Goal: Task Accomplishment & Management: Use online tool/utility

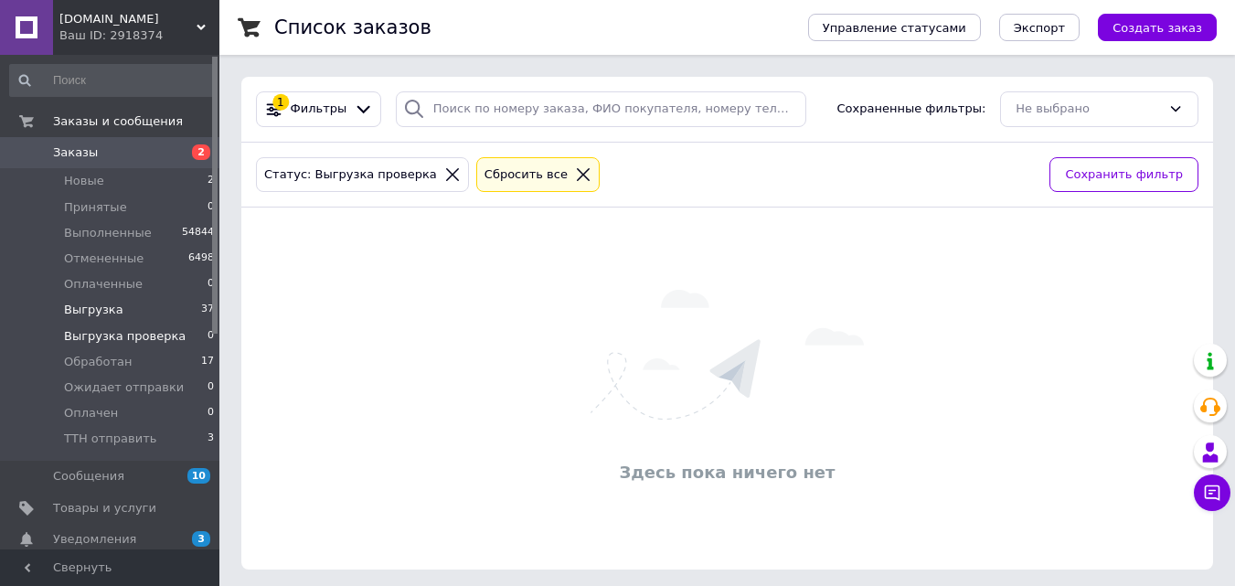
click at [77, 312] on span "Выгрузка" at bounding box center [93, 310] width 59 height 16
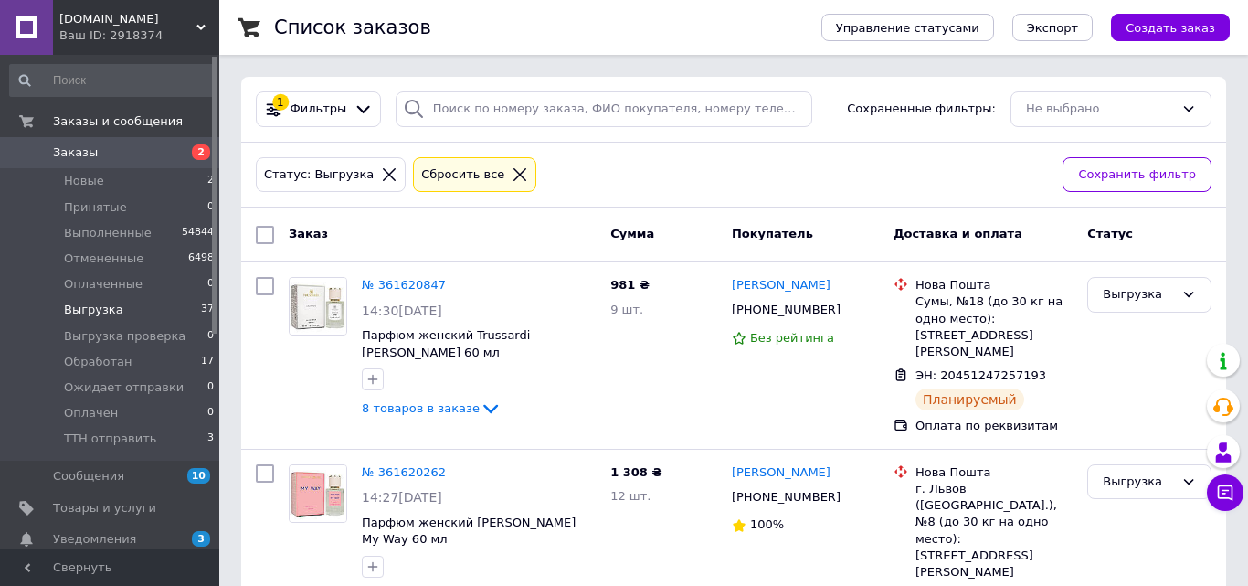
click at [269, 239] on input "checkbox" at bounding box center [265, 235] width 18 height 18
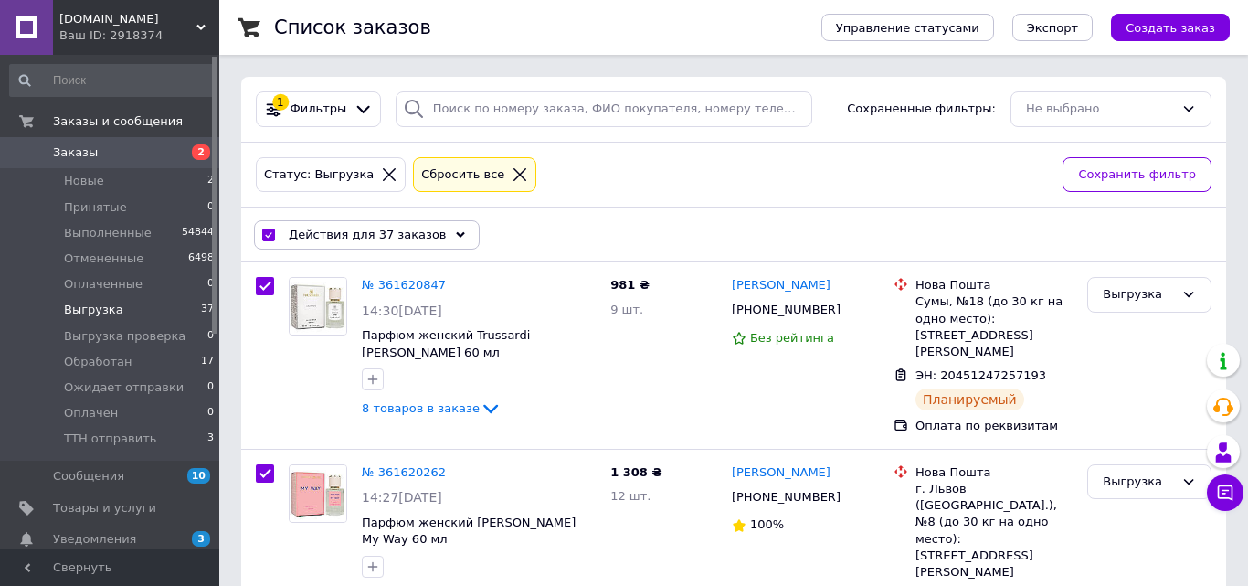
checkbox input "true"
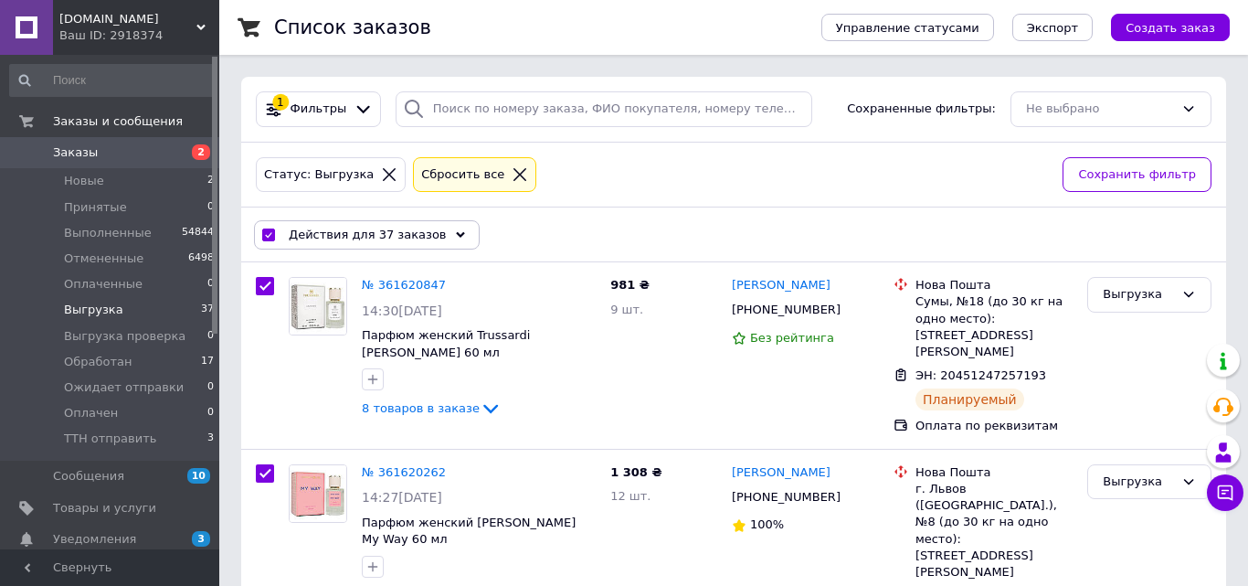
checkbox input "true"
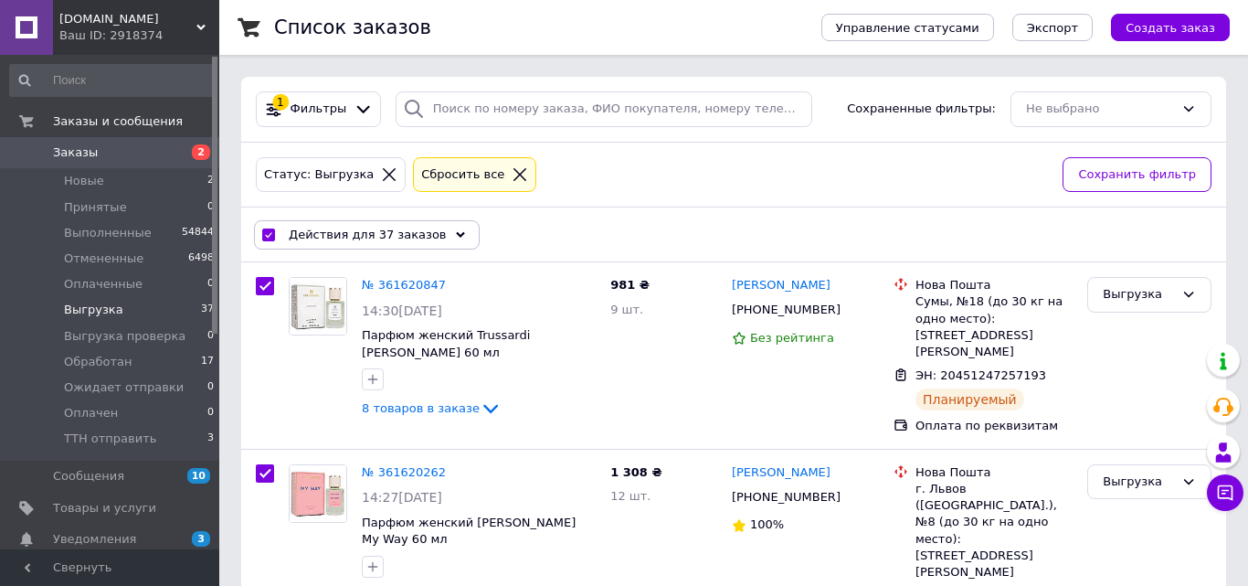
checkbox input "true"
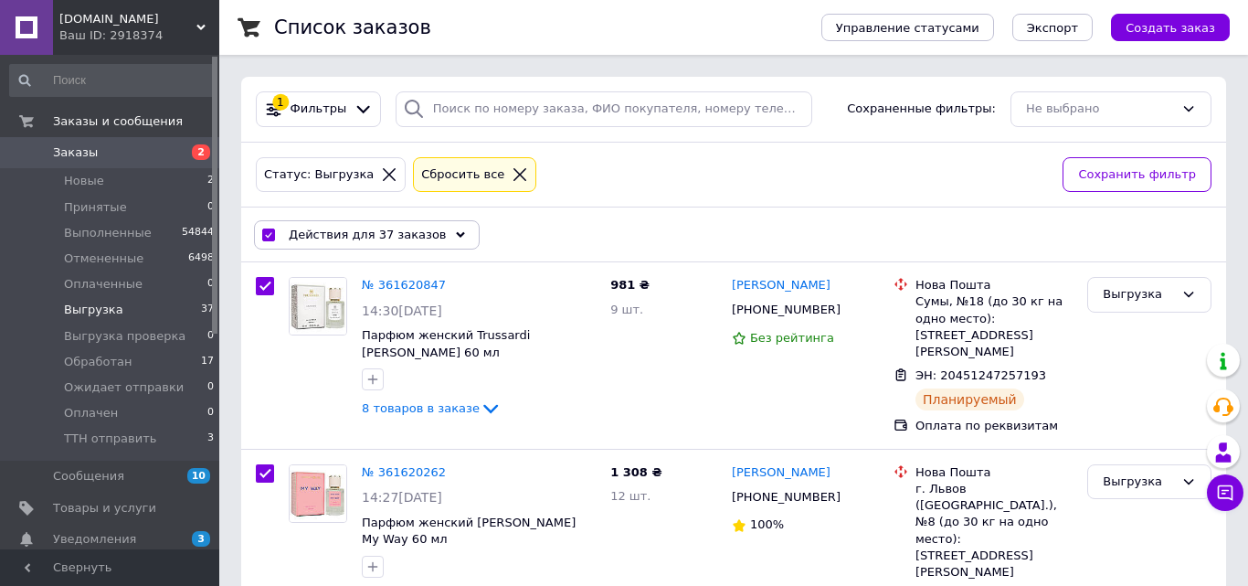
checkbox input "true"
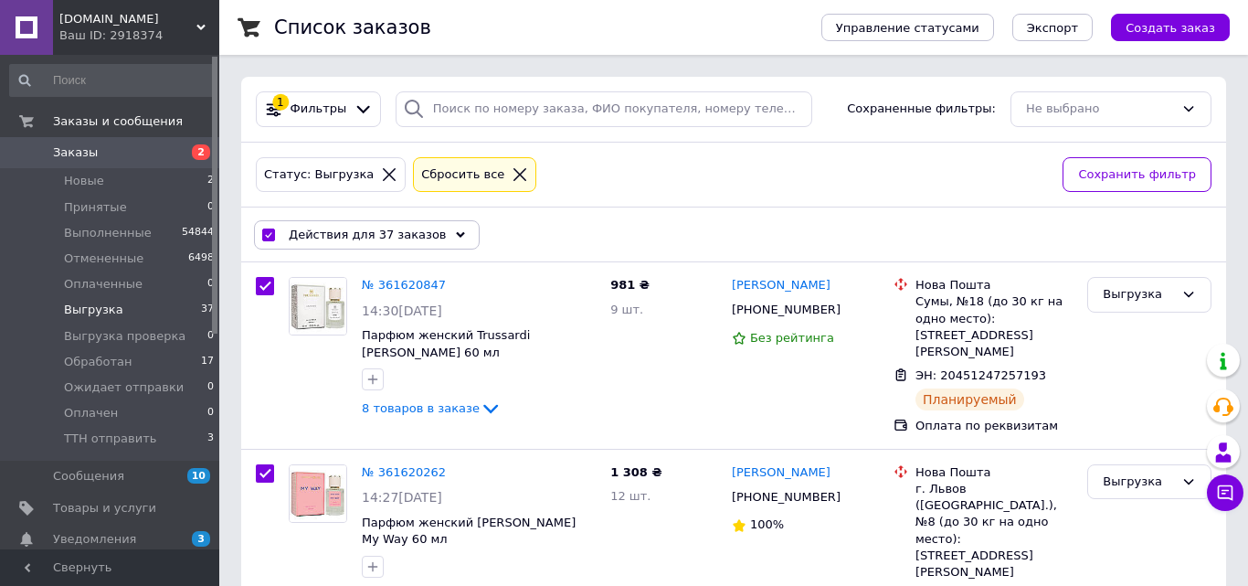
checkbox input "true"
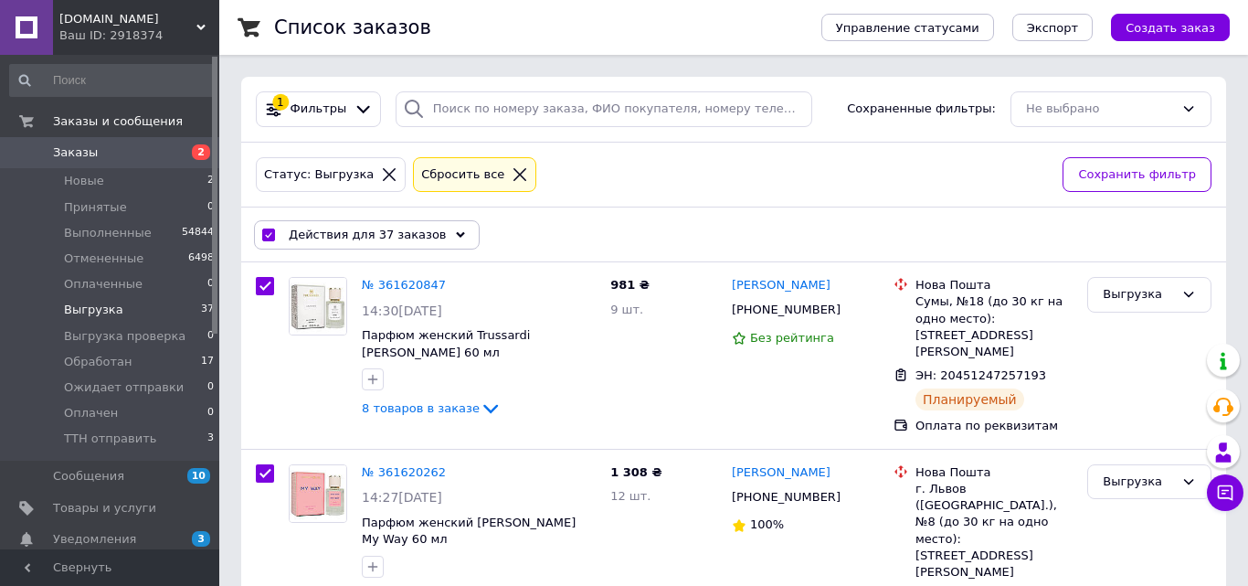
checkbox input "true"
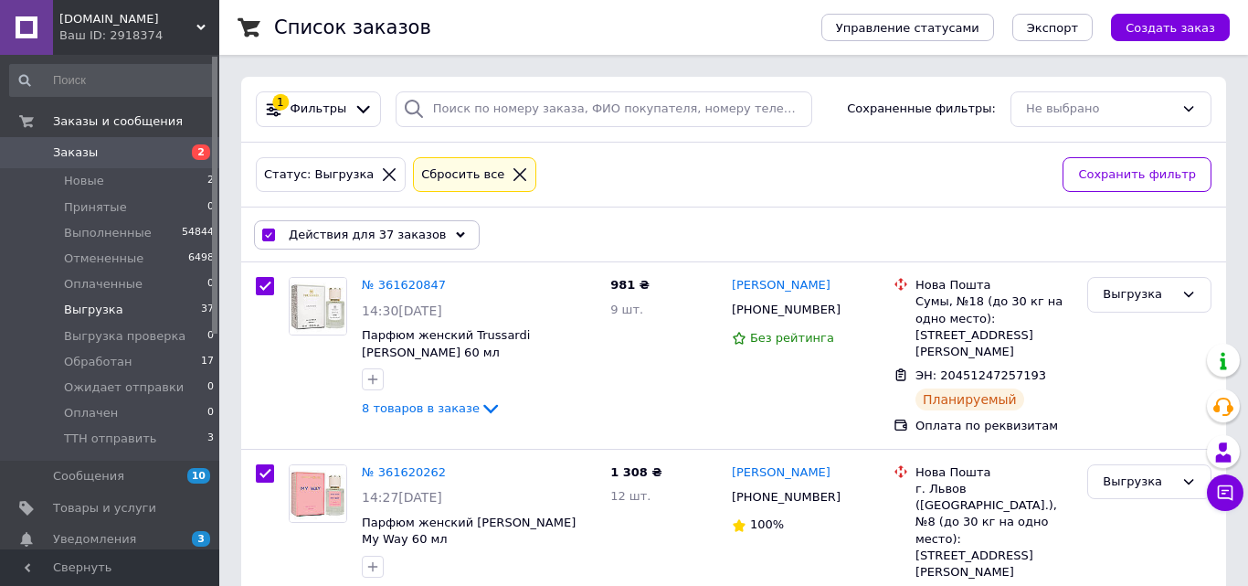
checkbox input "true"
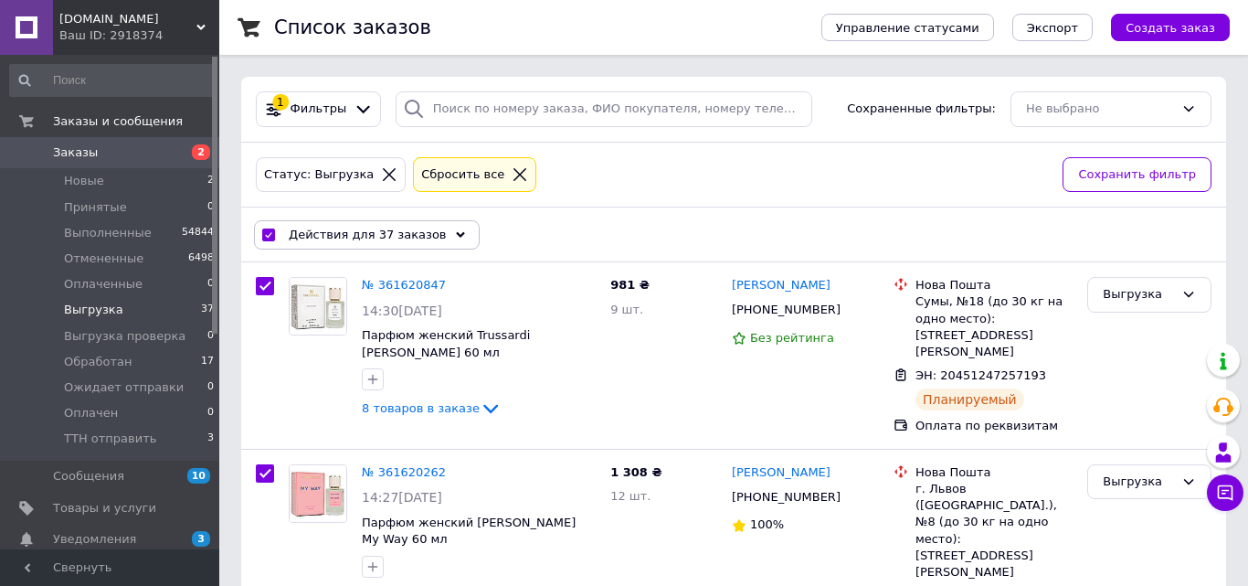
checkbox input "true"
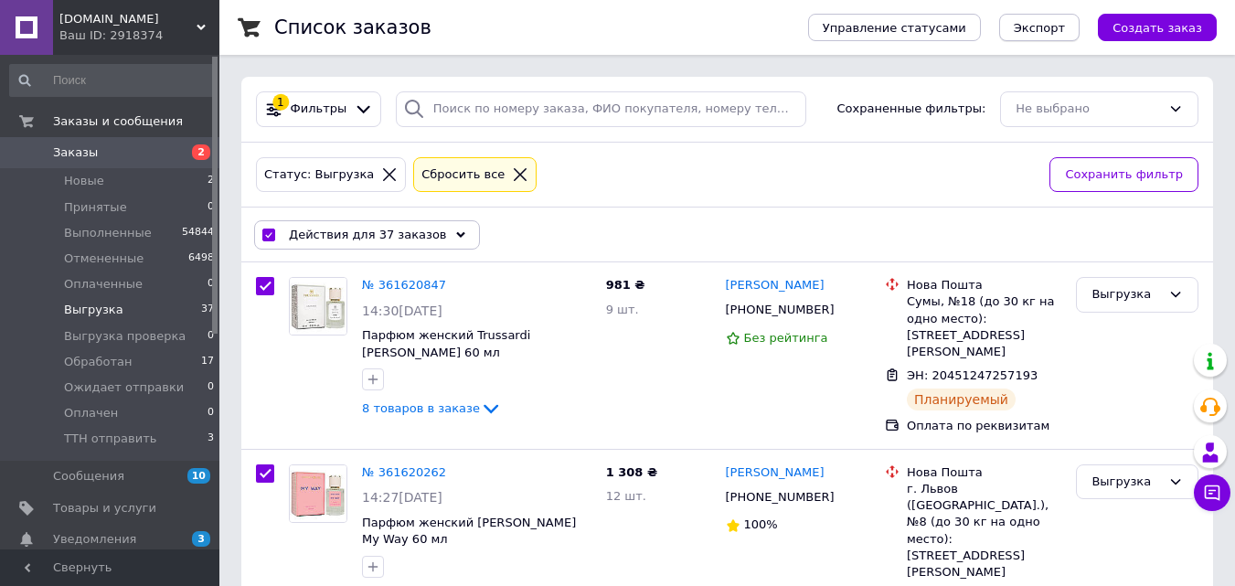
click at [1065, 27] on span "Экспорт" at bounding box center [1038, 28] width 51 height 14
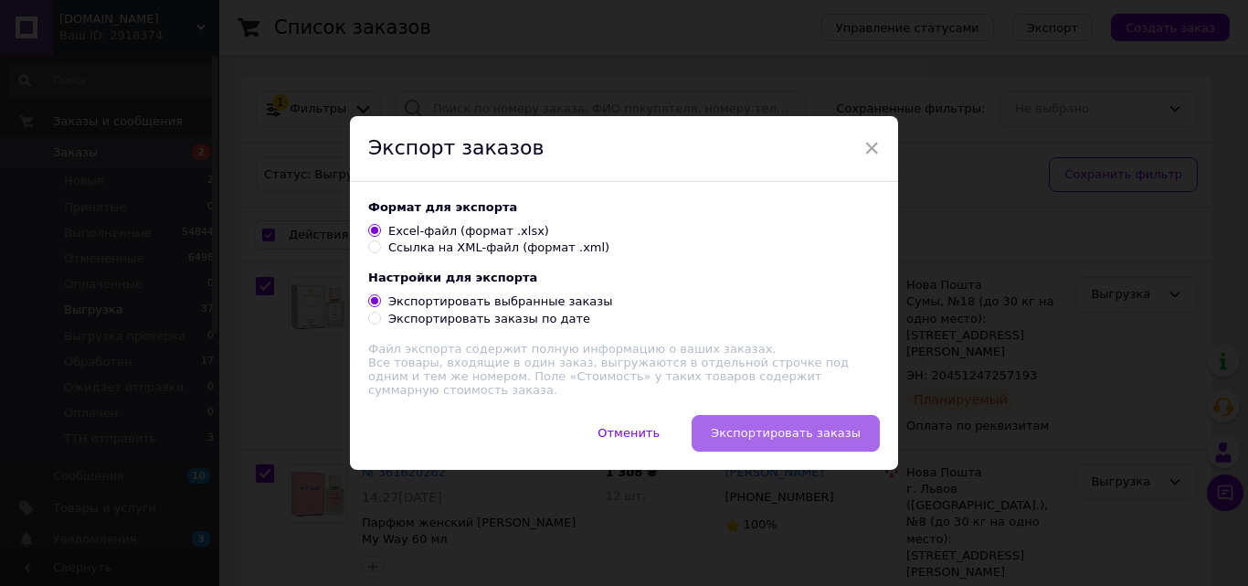
click at [773, 419] on button "Экспортировать заказы" at bounding box center [786, 433] width 188 height 37
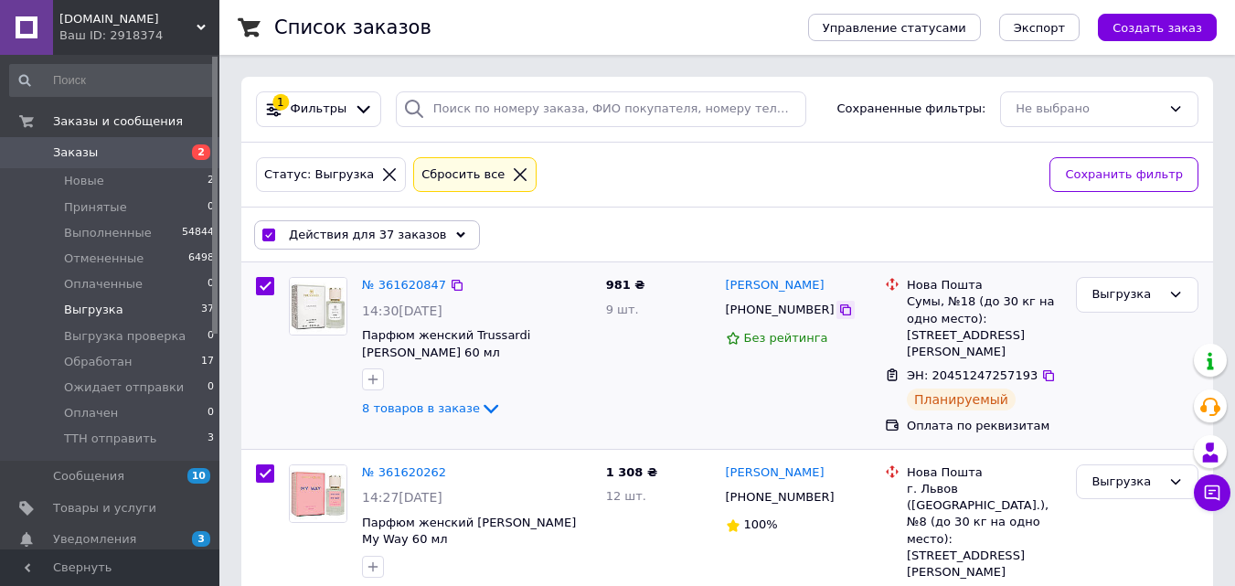
click at [840, 309] on icon at bounding box center [845, 309] width 11 height 11
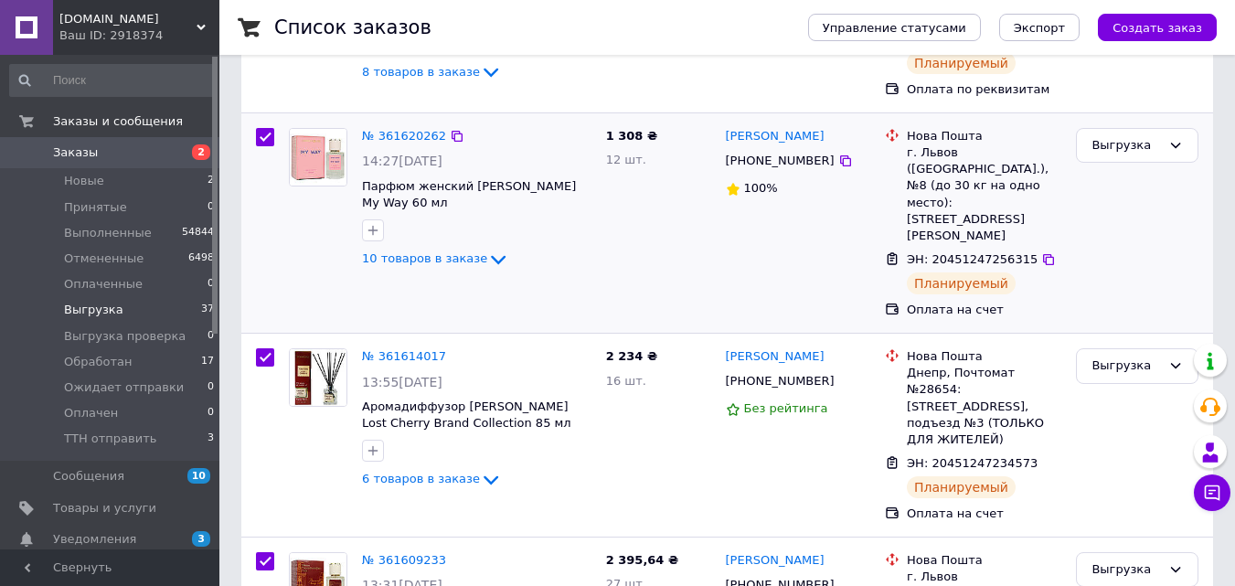
scroll to position [366, 0]
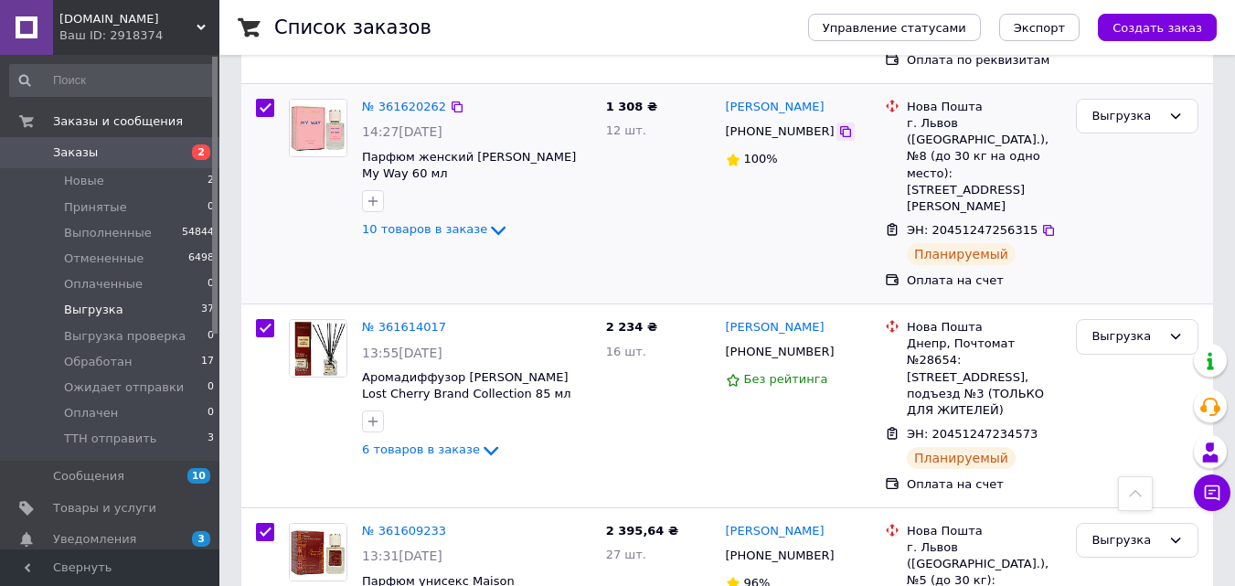
click at [838, 124] on icon at bounding box center [845, 131] width 15 height 15
click at [838, 345] on icon at bounding box center [845, 352] width 15 height 15
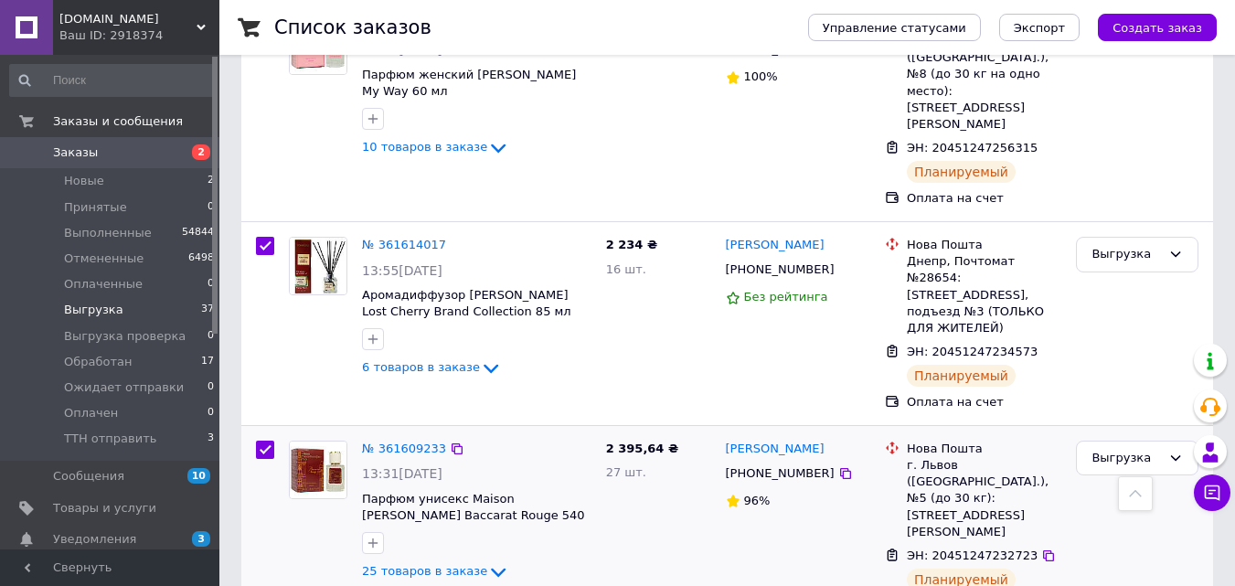
scroll to position [610, 0]
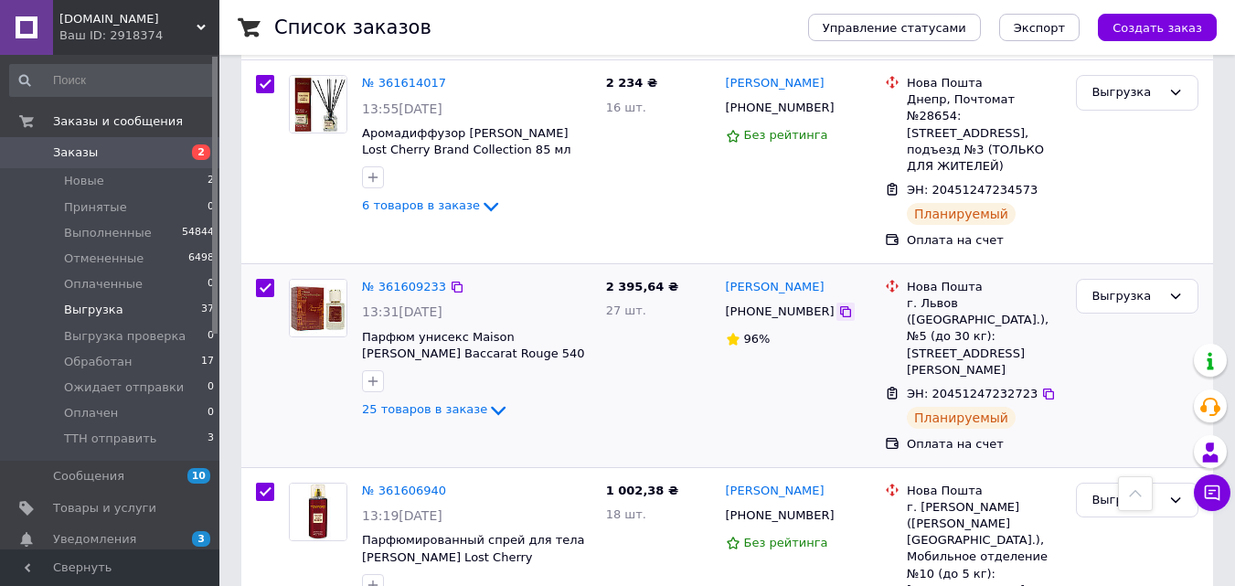
click at [838, 304] on icon at bounding box center [845, 311] width 15 height 15
click at [838, 508] on icon at bounding box center [845, 515] width 15 height 15
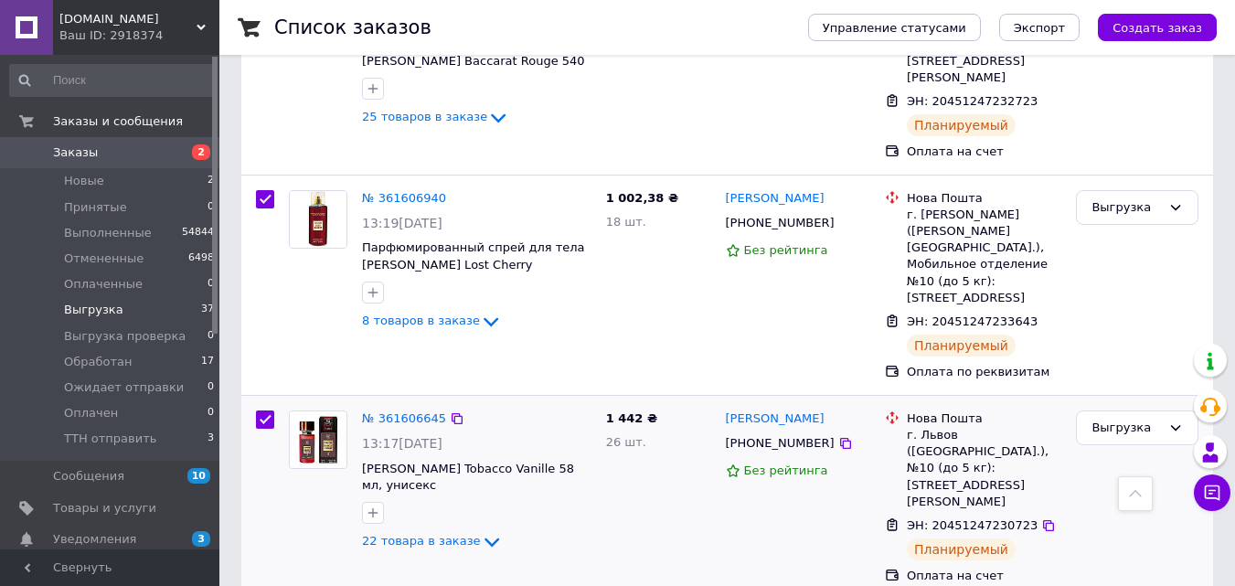
scroll to position [975, 0]
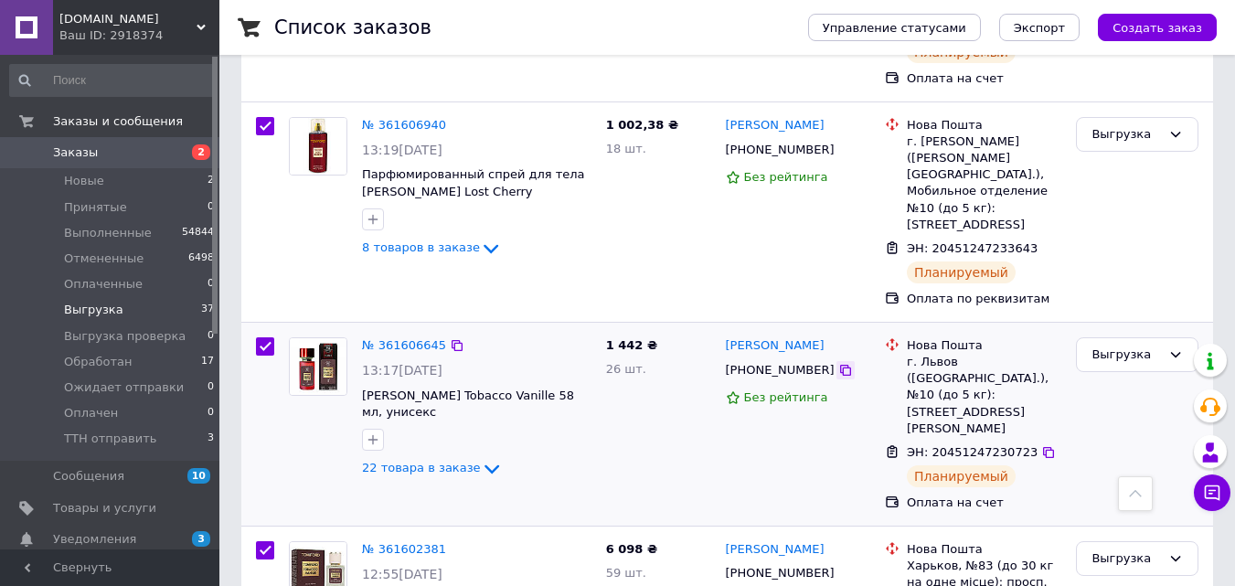
click at [840, 365] on icon at bounding box center [845, 370] width 11 height 11
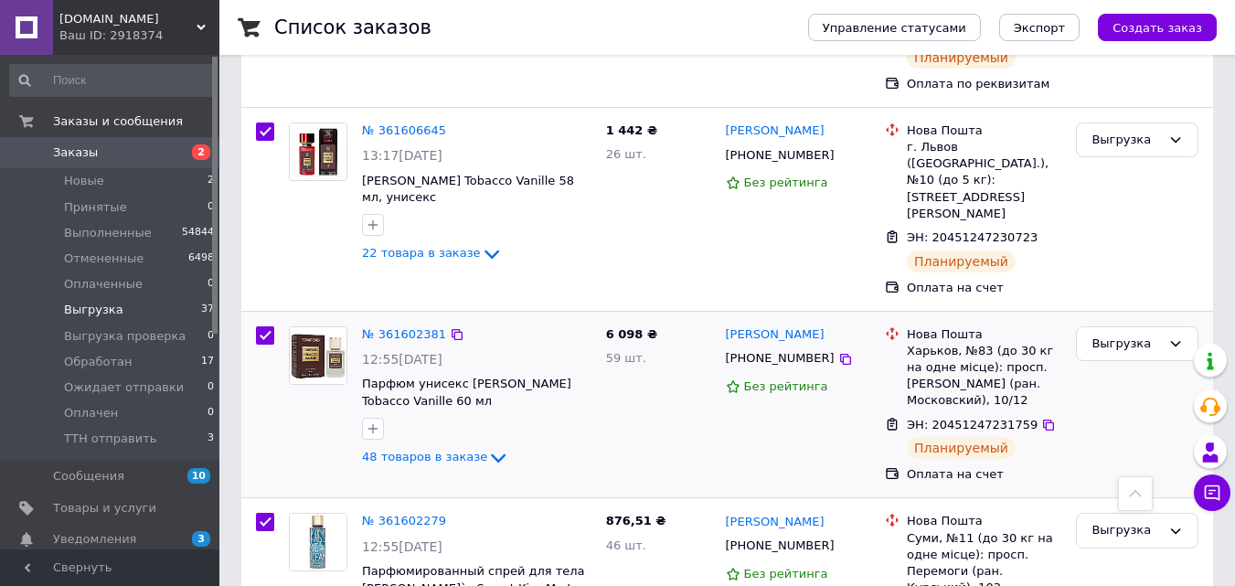
scroll to position [1218, 0]
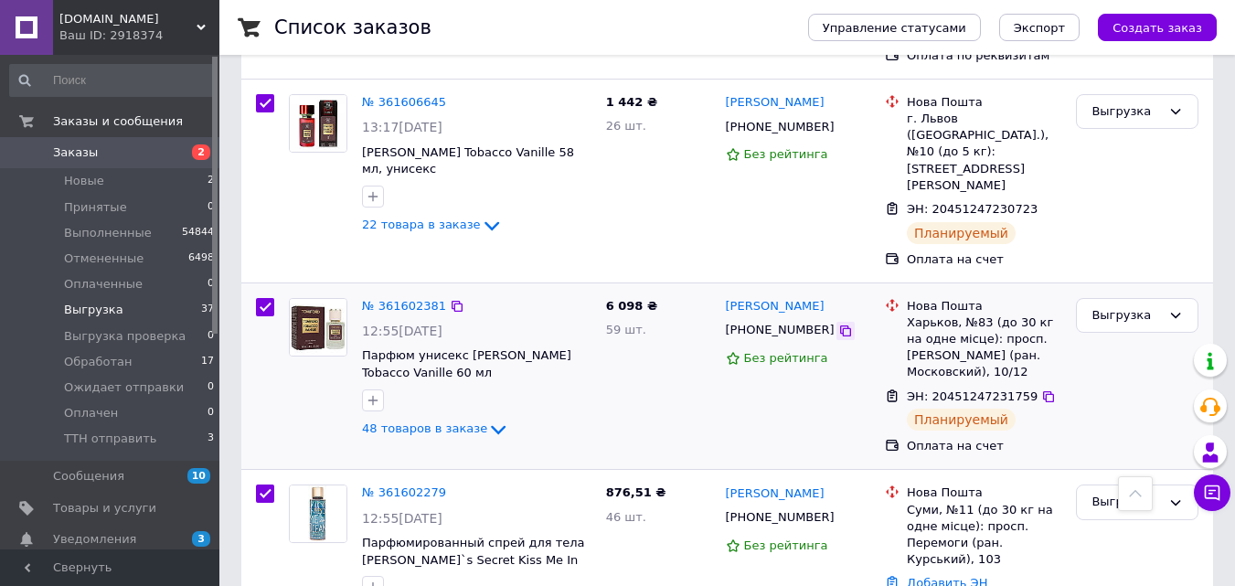
click at [840, 325] on icon at bounding box center [845, 330] width 11 height 11
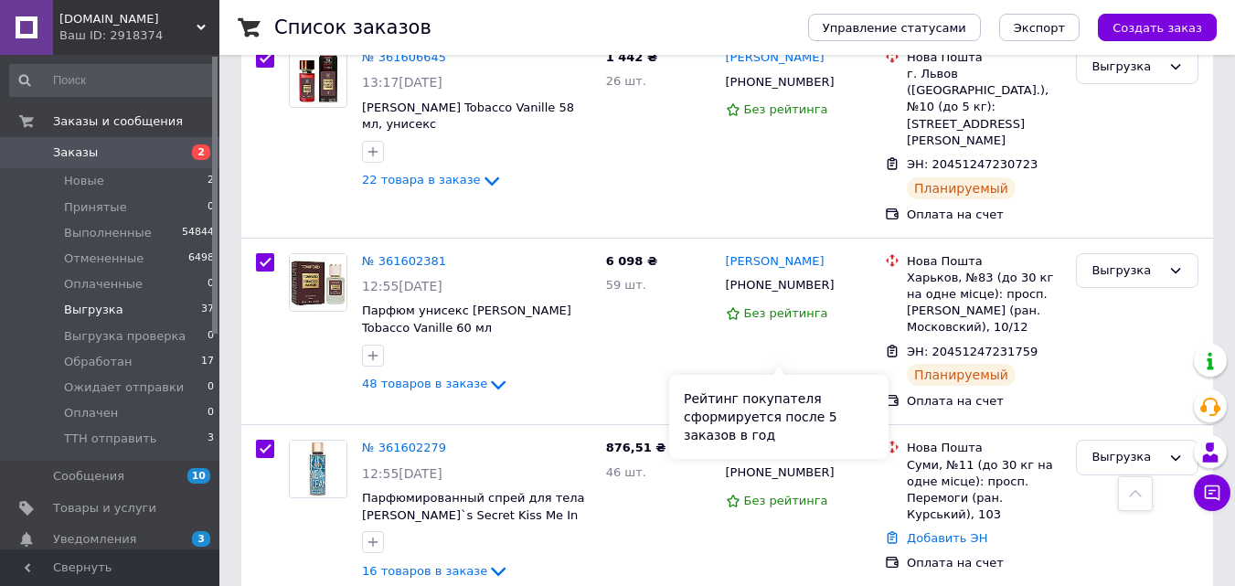
scroll to position [1341, 0]
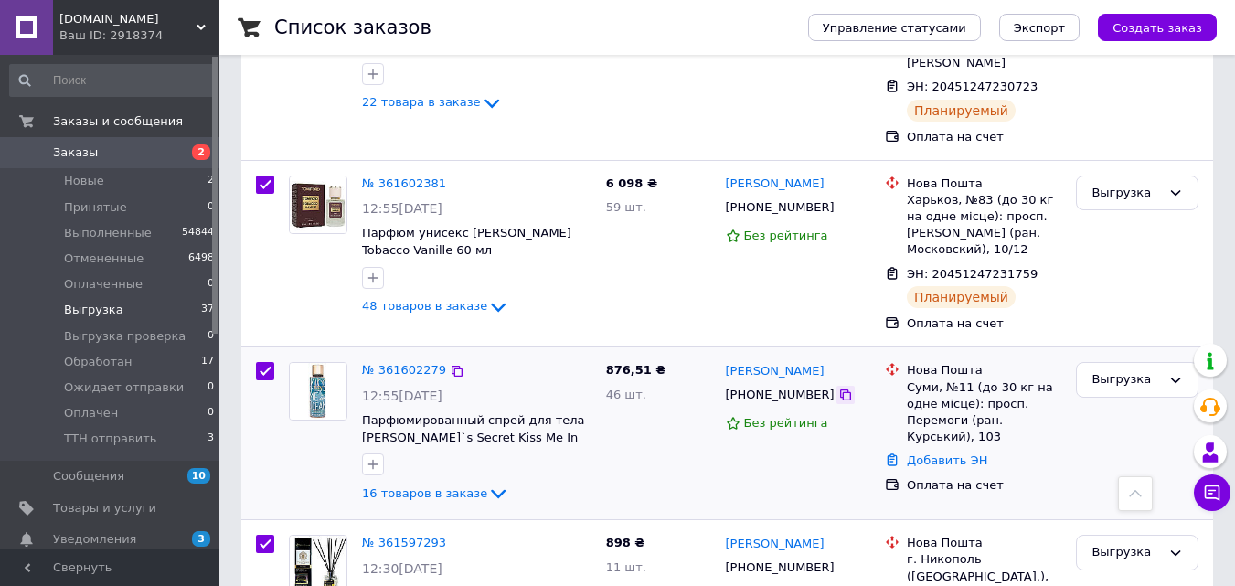
click at [836, 386] on div at bounding box center [845, 395] width 18 height 18
click at [838, 387] on icon at bounding box center [845, 394] width 15 height 15
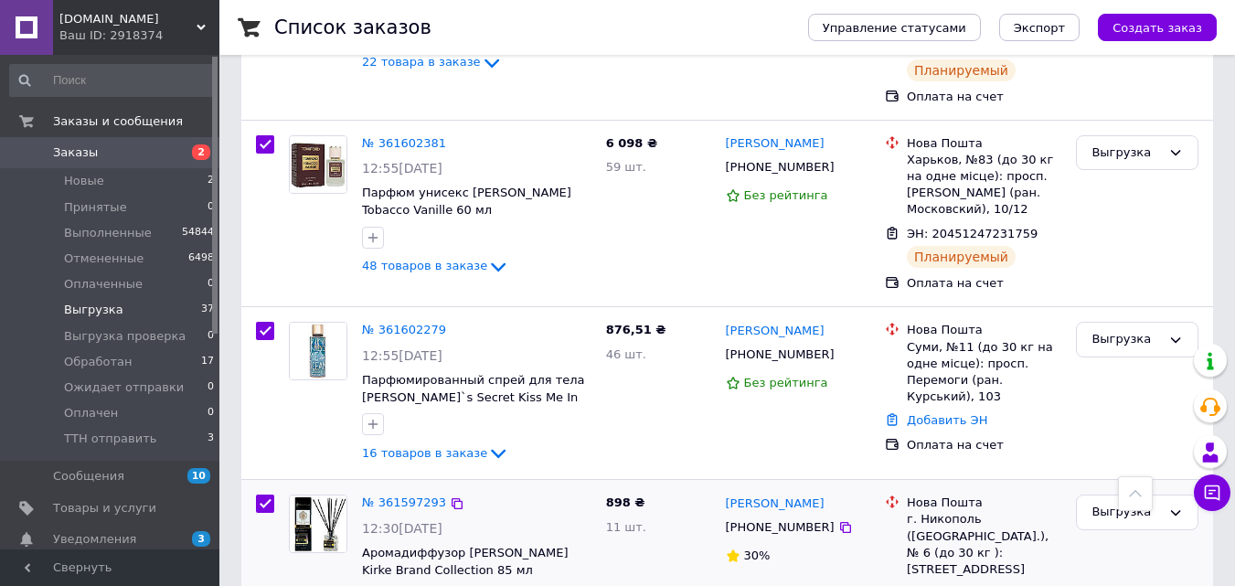
scroll to position [1462, 0]
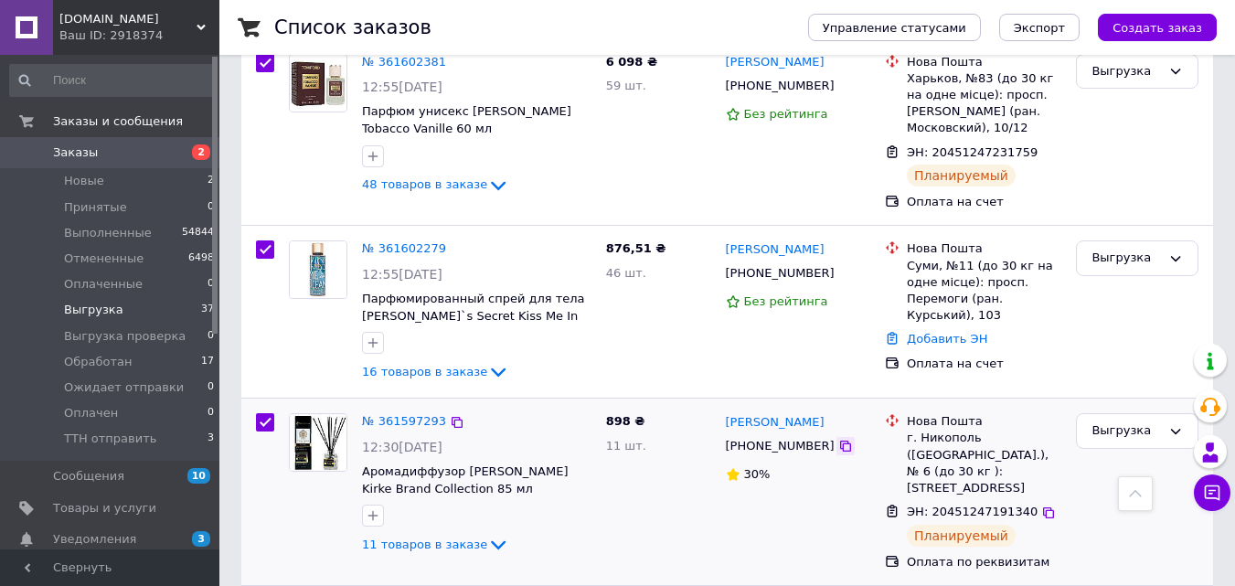
click at [838, 439] on icon at bounding box center [845, 446] width 15 height 15
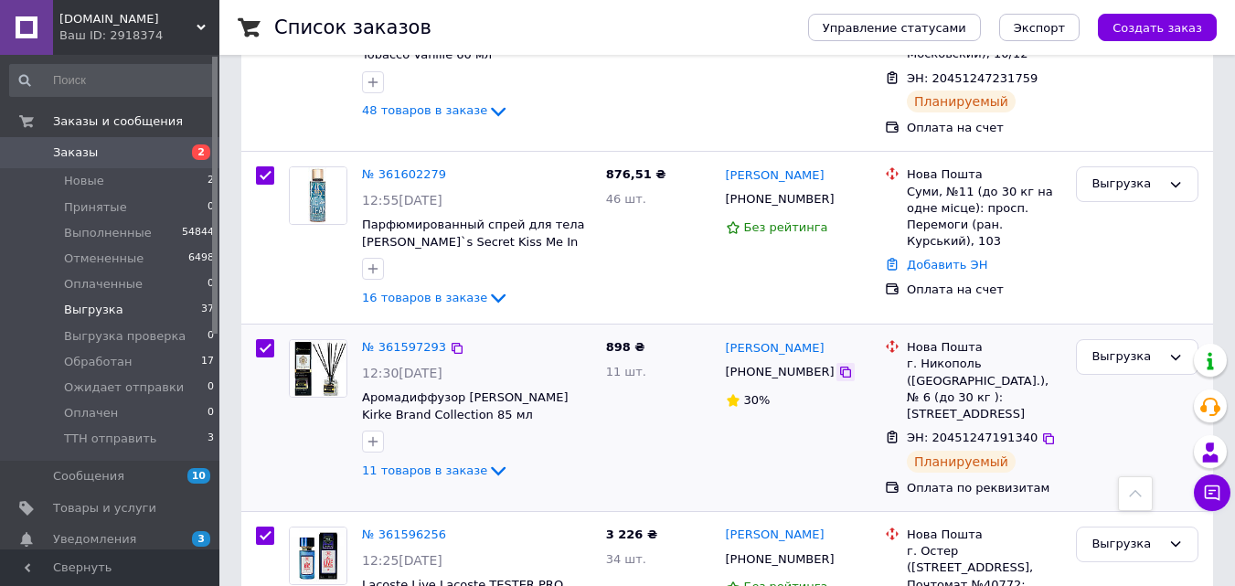
scroll to position [1767, 0]
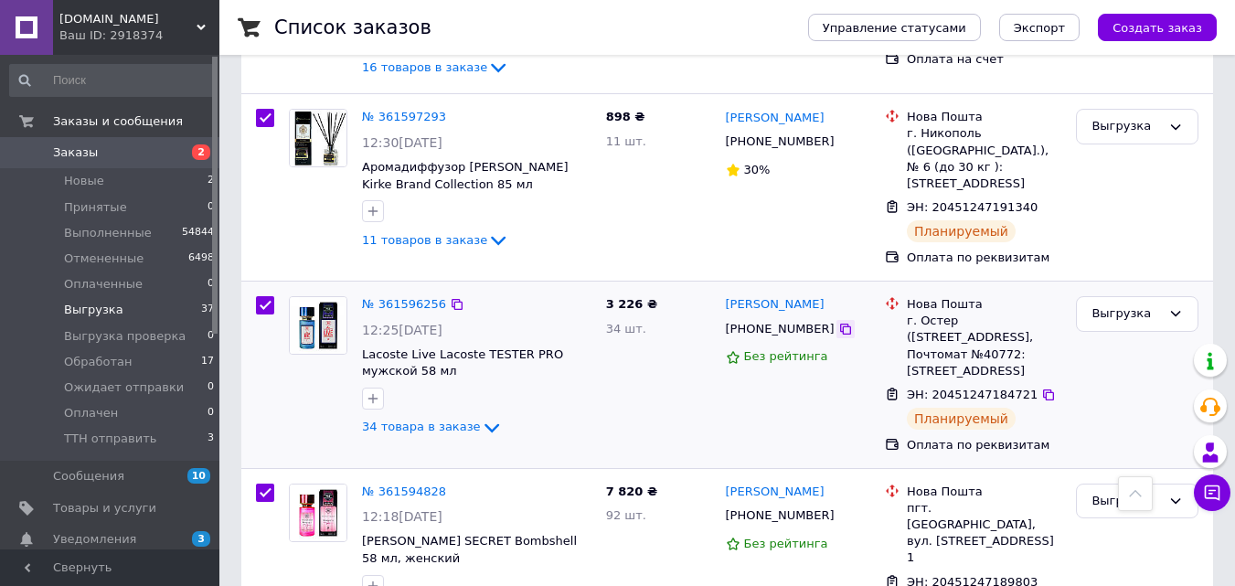
click at [838, 322] on icon at bounding box center [845, 329] width 15 height 15
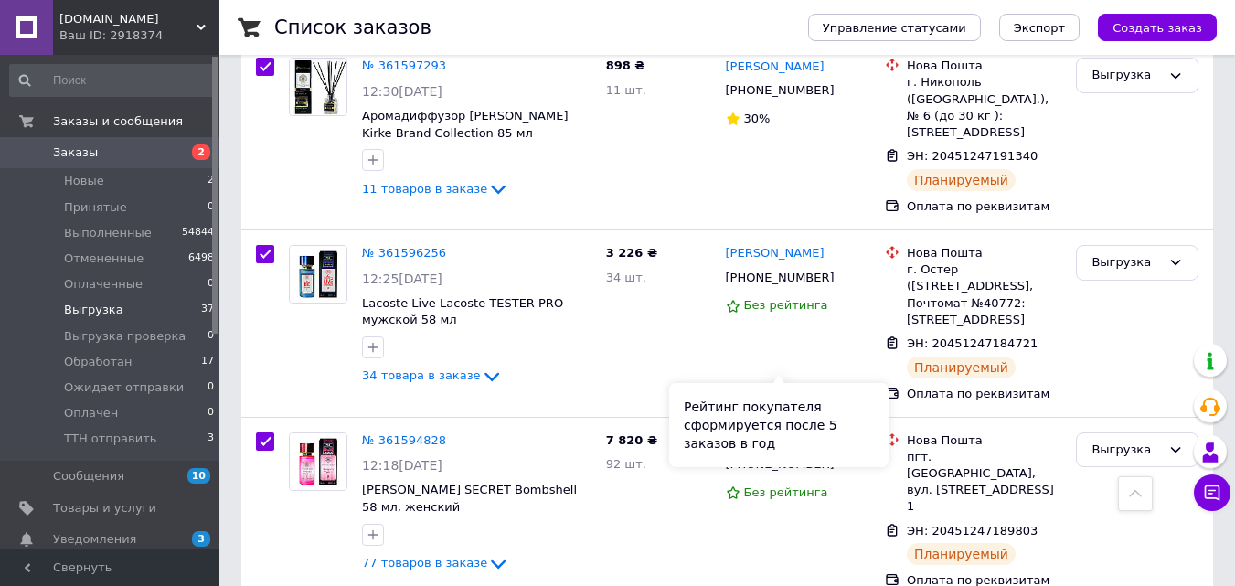
scroll to position [1949, 0]
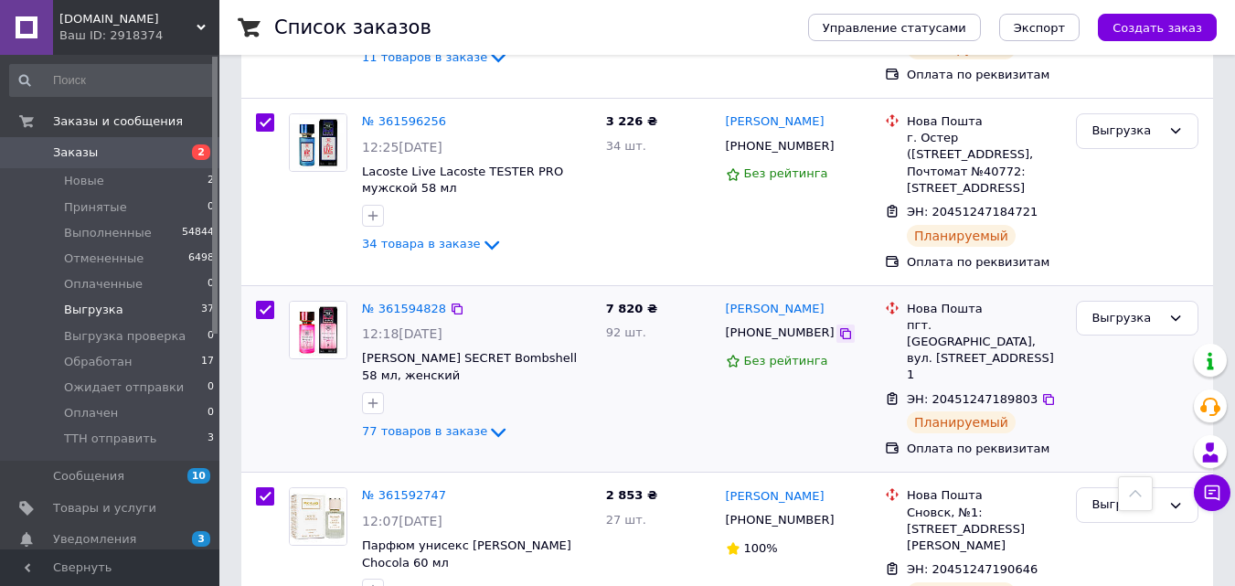
click at [840, 328] on icon at bounding box center [845, 333] width 11 height 11
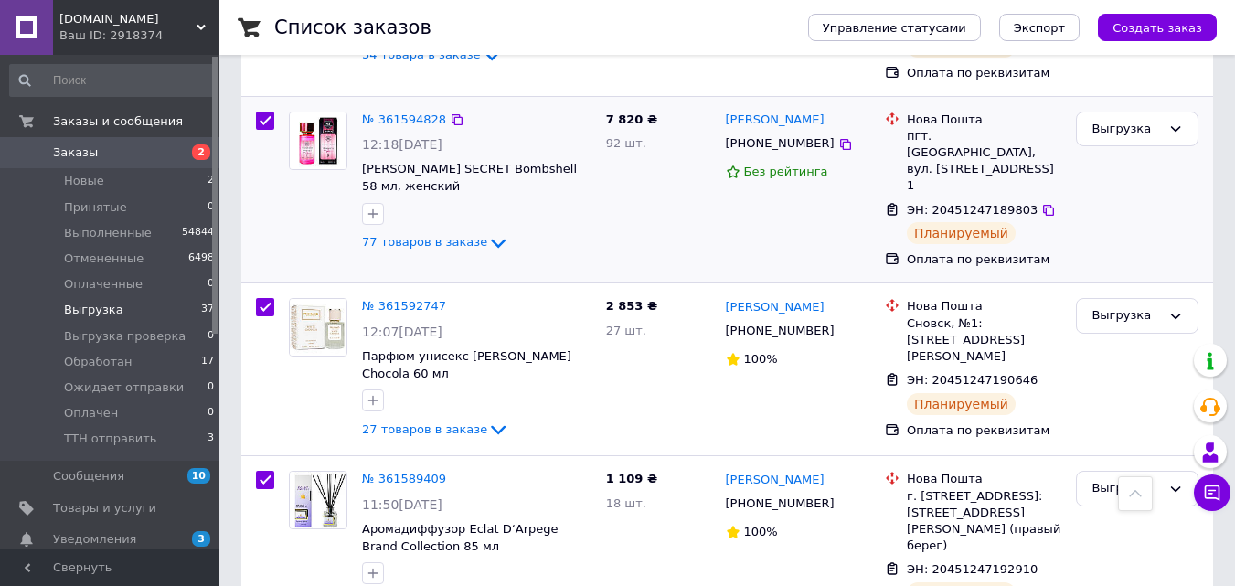
scroll to position [2193, 0]
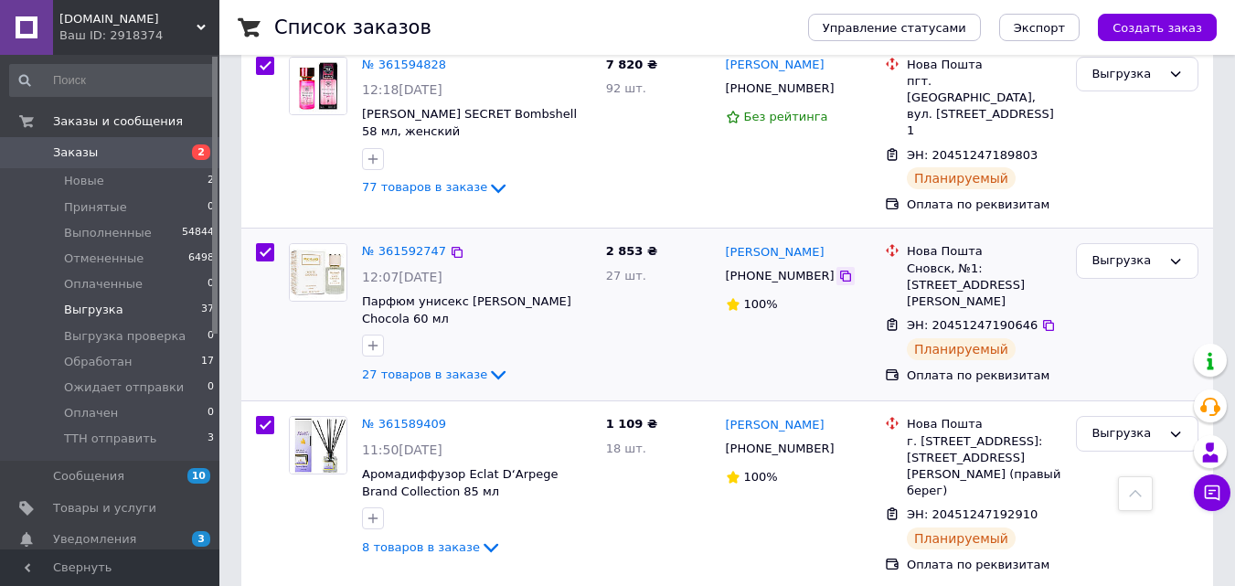
click at [838, 269] on icon at bounding box center [845, 276] width 15 height 15
click at [838, 441] on icon at bounding box center [845, 448] width 15 height 15
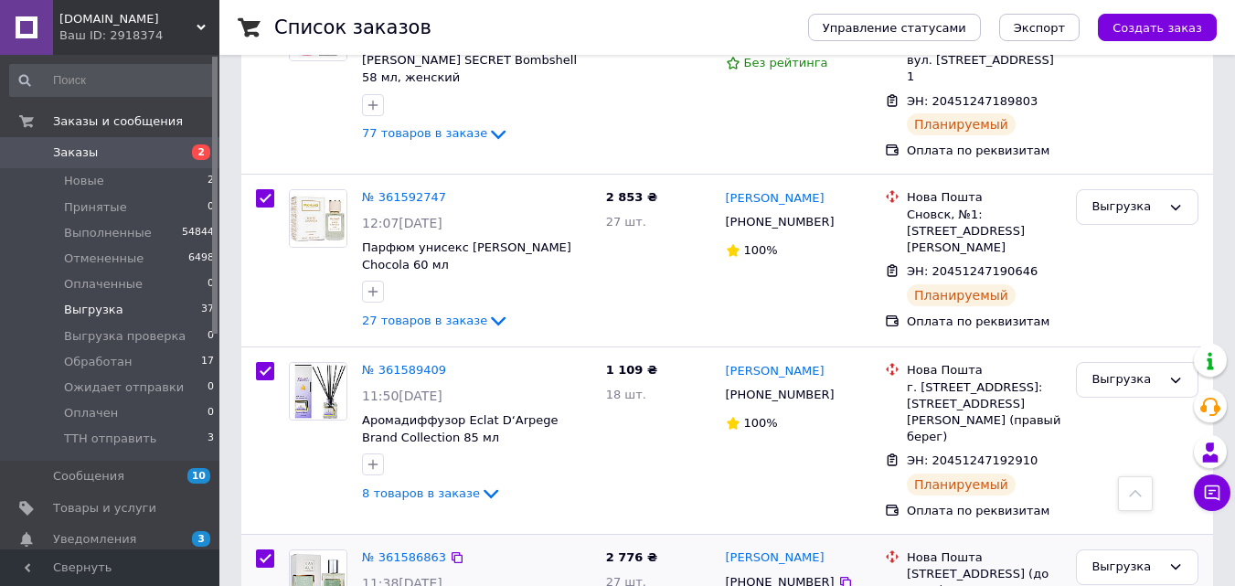
scroll to position [2437, 0]
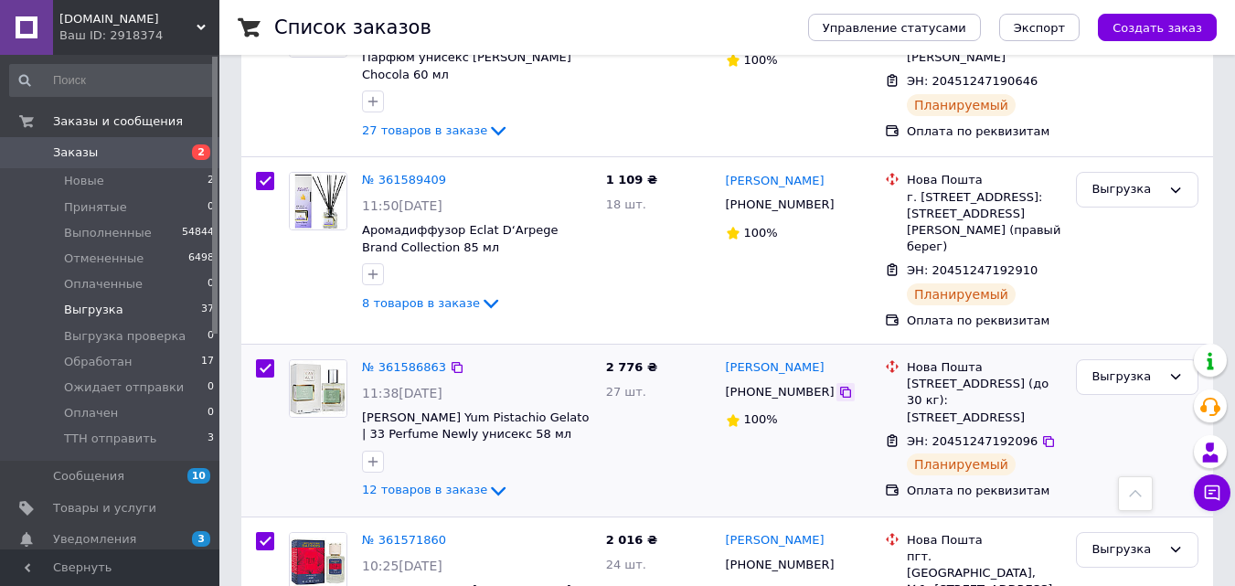
click at [838, 385] on icon at bounding box center [845, 392] width 15 height 15
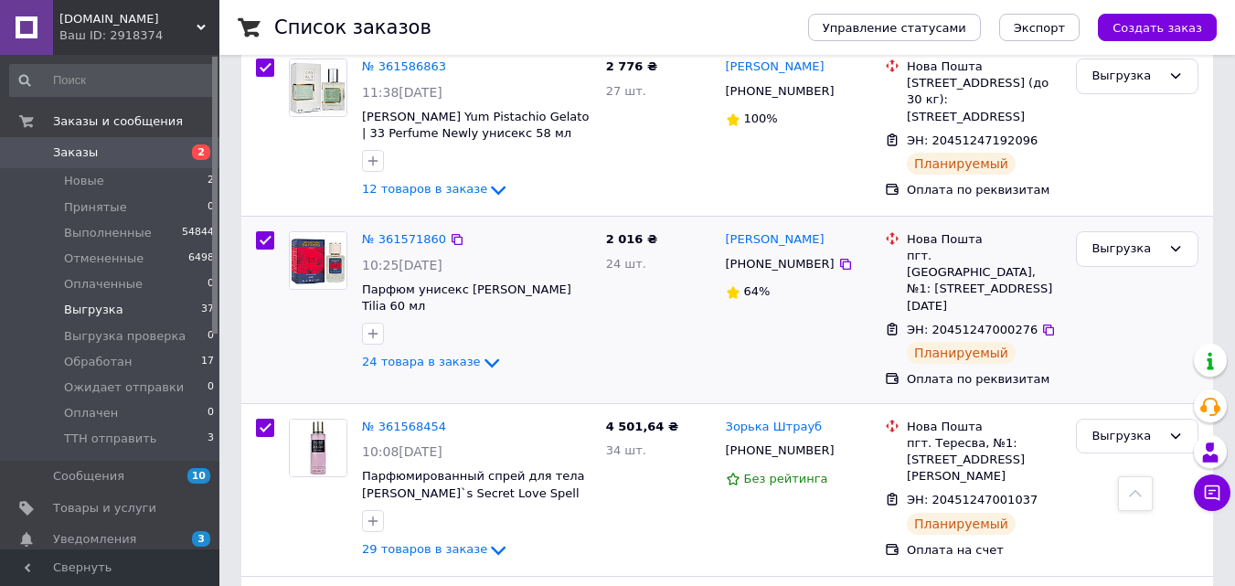
scroll to position [2742, 0]
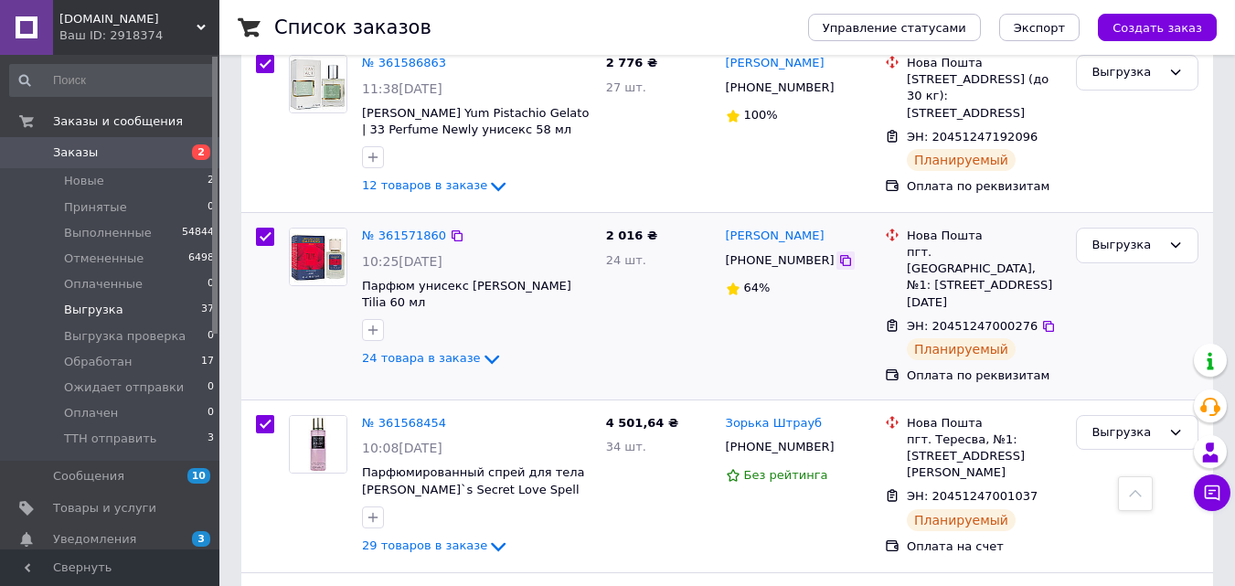
click at [840, 255] on icon at bounding box center [845, 260] width 11 height 11
click at [840, 442] on icon at bounding box center [845, 447] width 11 height 11
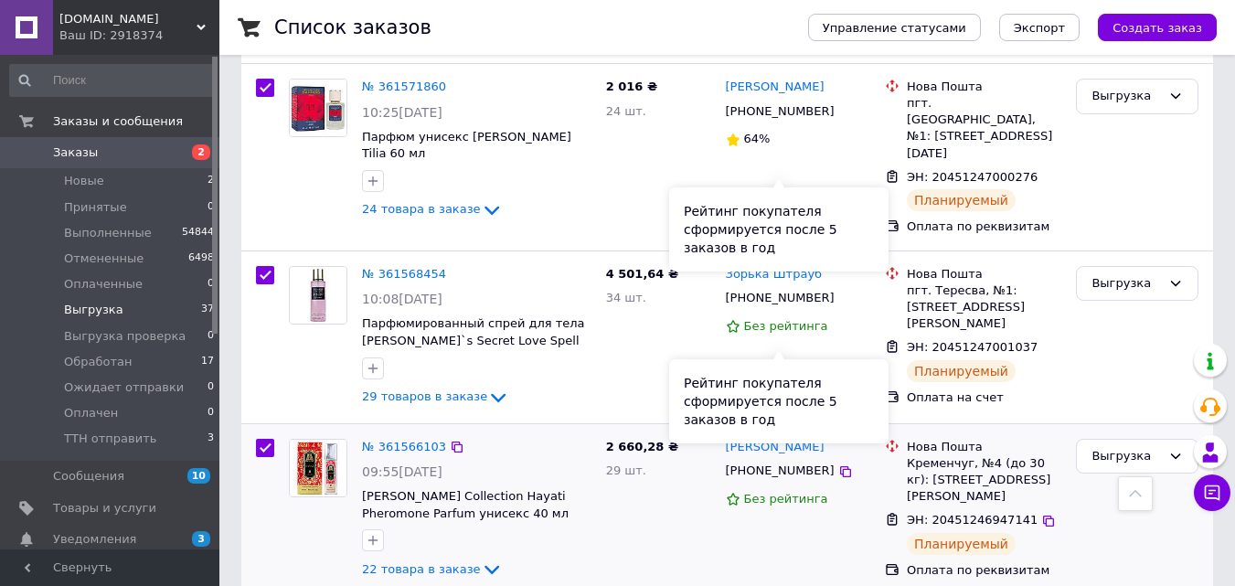
scroll to position [2986, 0]
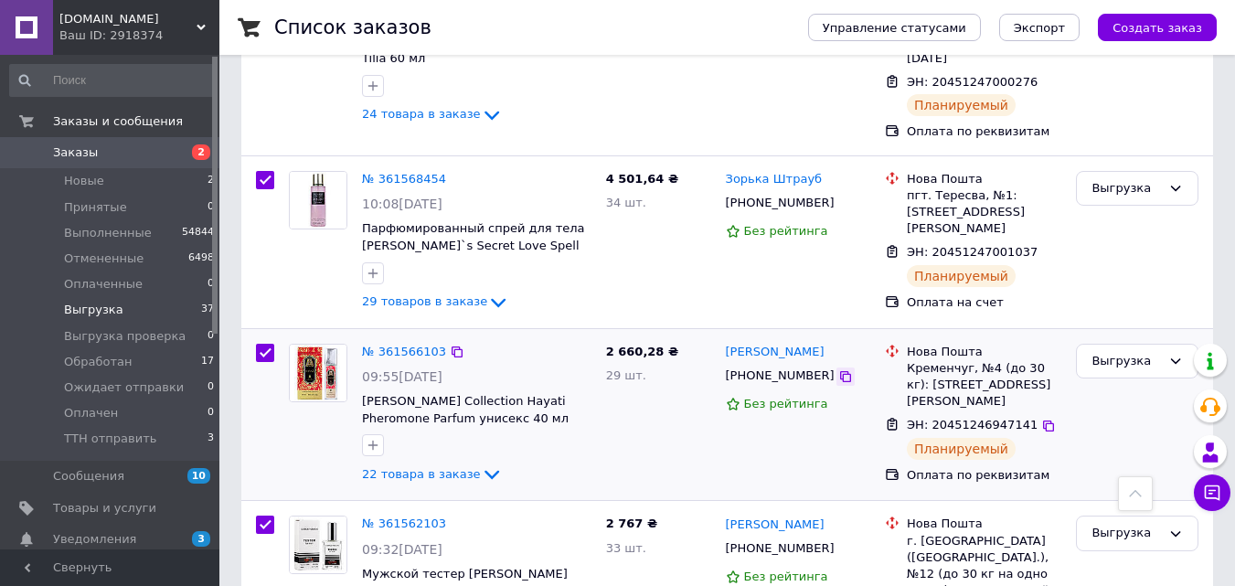
click at [838, 369] on icon at bounding box center [845, 376] width 15 height 15
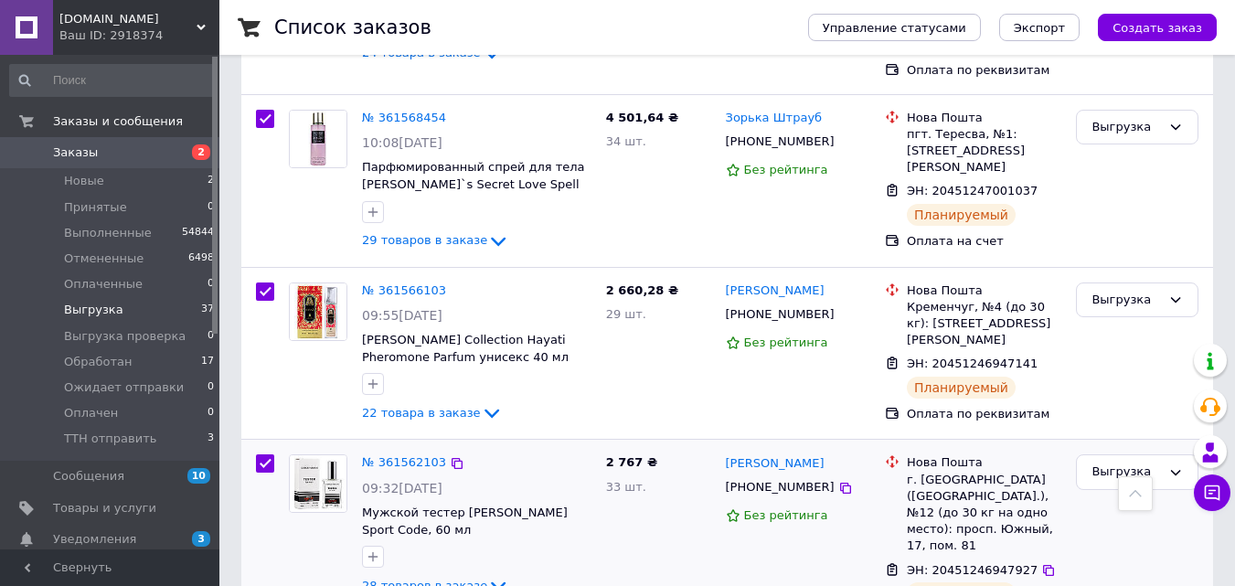
scroll to position [3168, 0]
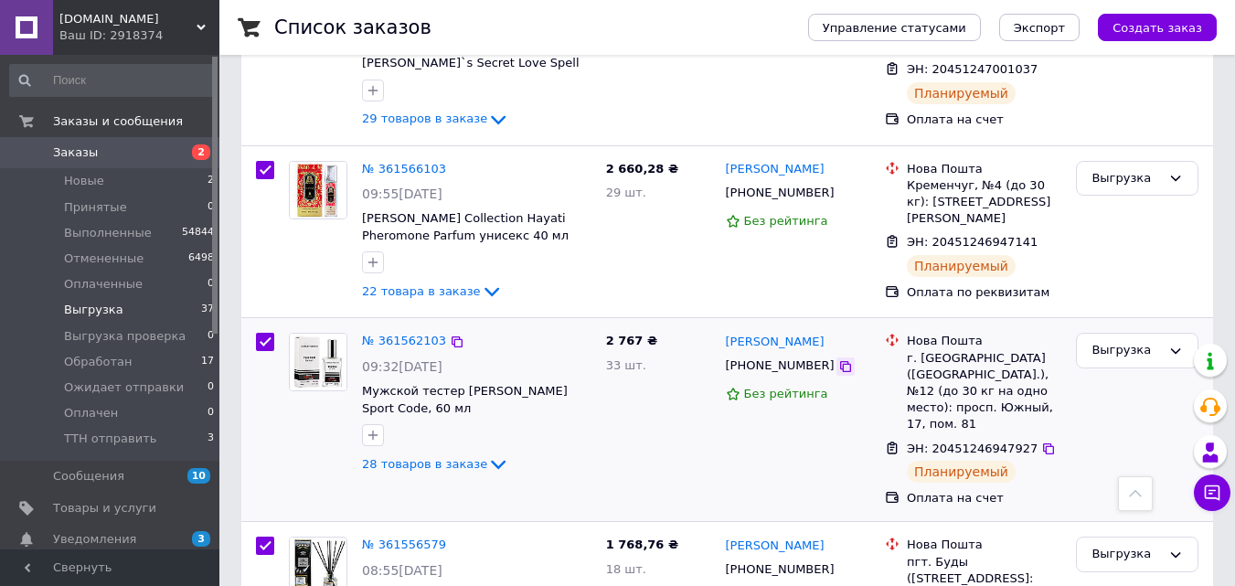
click at [838, 359] on icon at bounding box center [845, 366] width 15 height 15
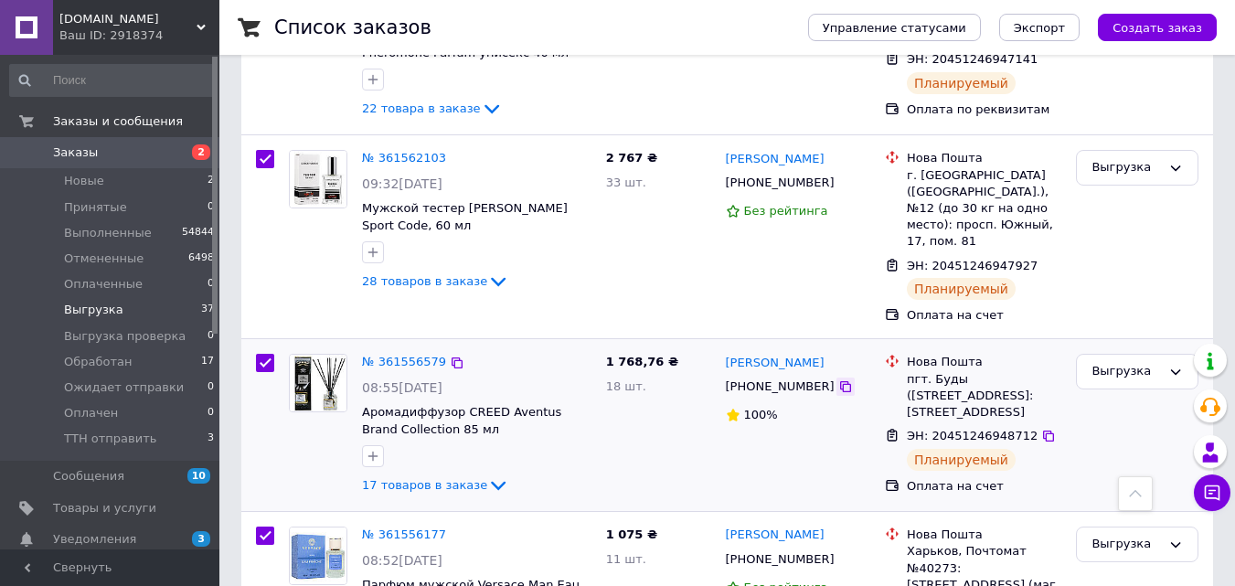
click at [838, 379] on icon at bounding box center [845, 386] width 15 height 15
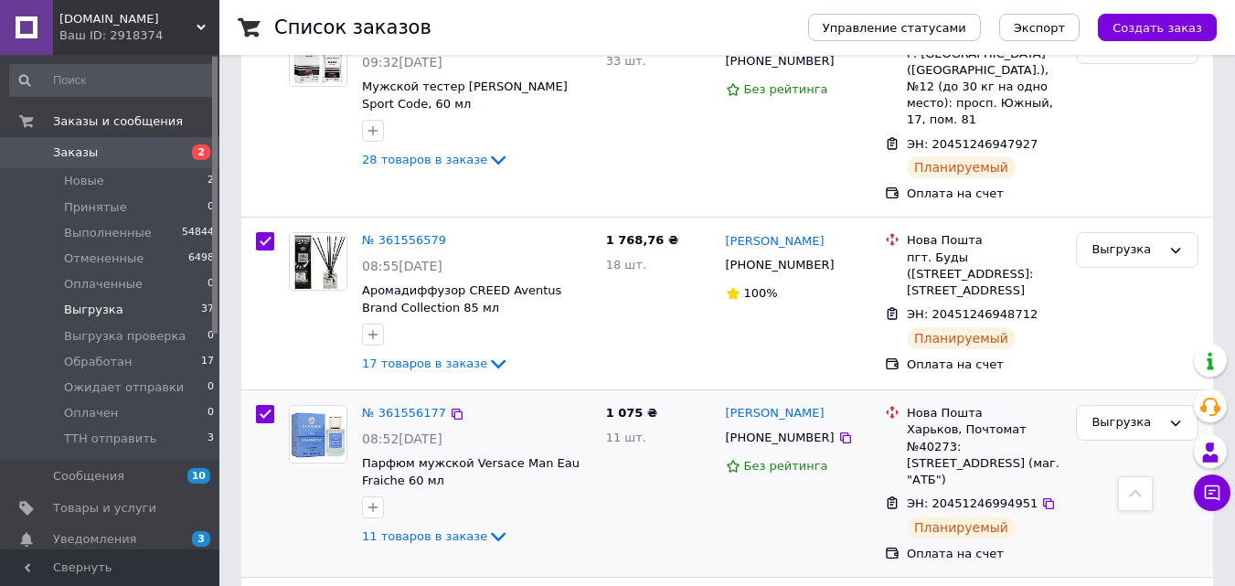
scroll to position [3534, 0]
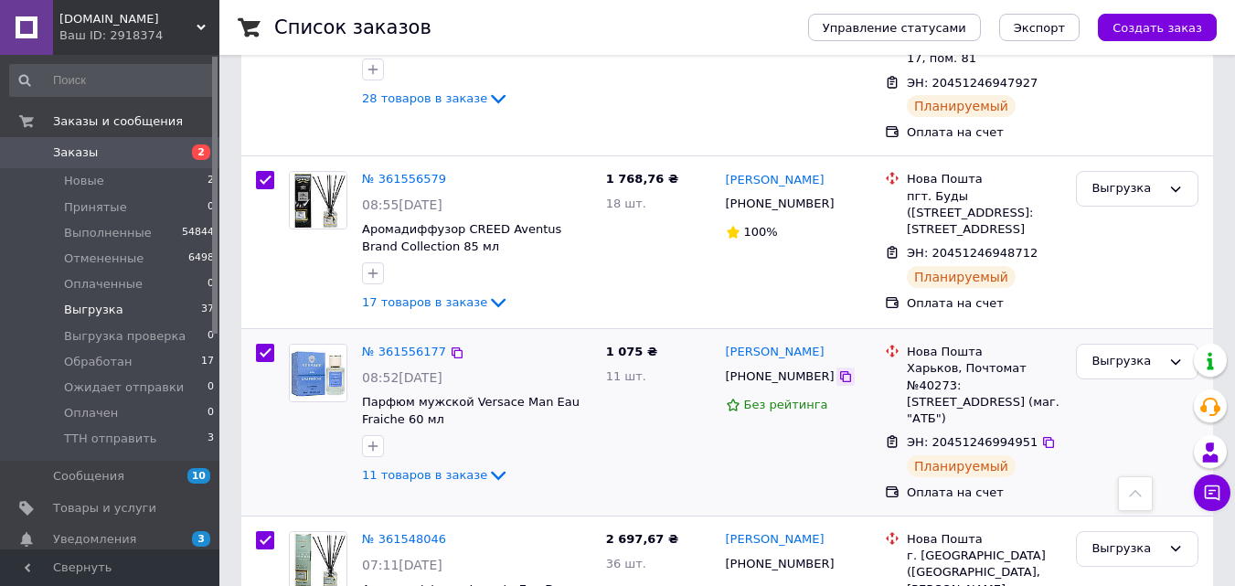
click at [838, 369] on icon at bounding box center [845, 376] width 15 height 15
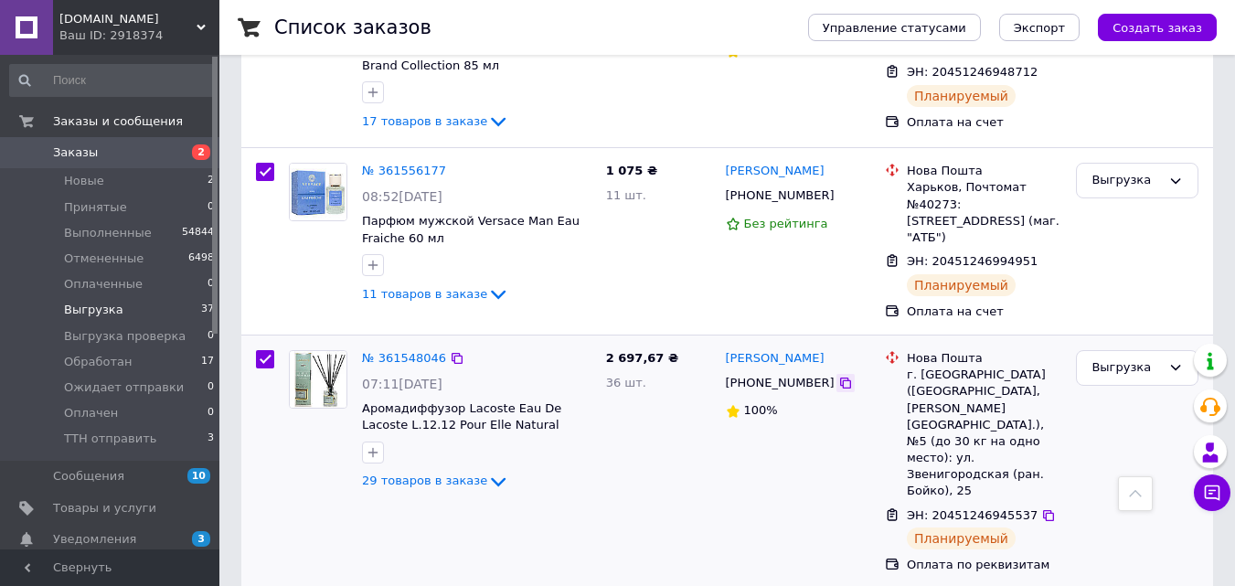
scroll to position [3717, 0]
click at [838, 374] on icon at bounding box center [845, 381] width 15 height 15
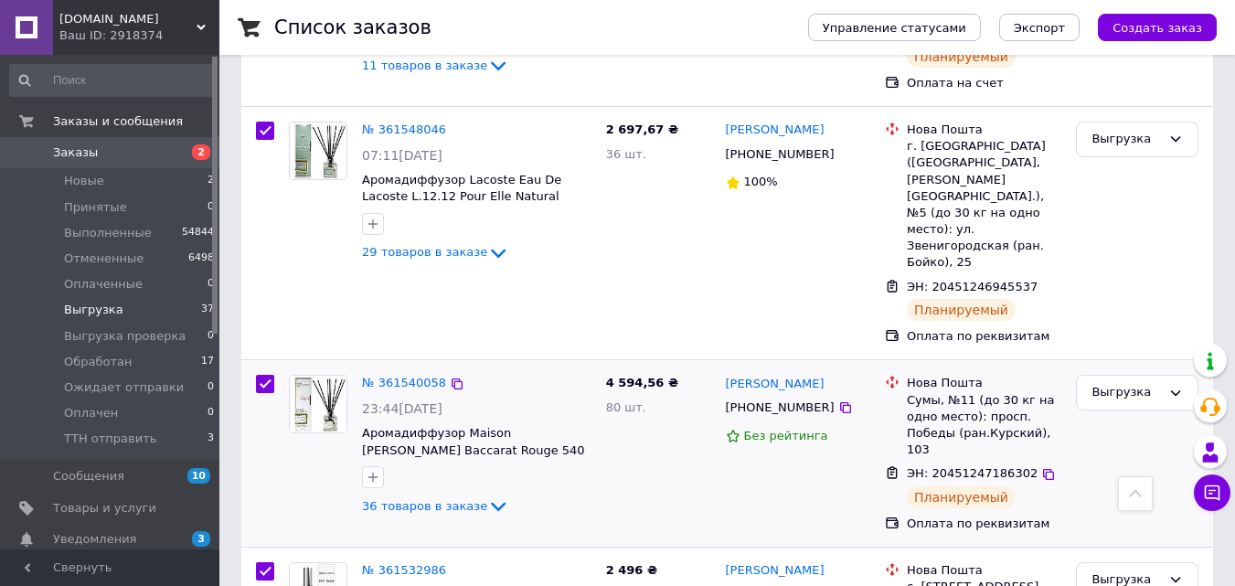
scroll to position [3960, 0]
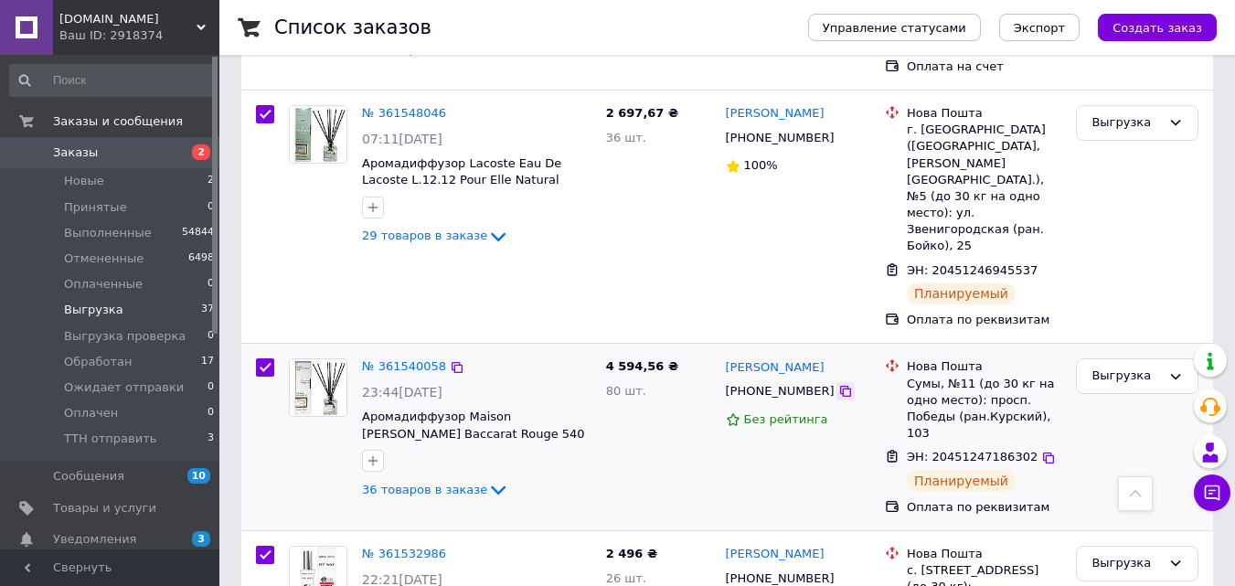
click at [840, 386] on icon at bounding box center [845, 391] width 11 height 11
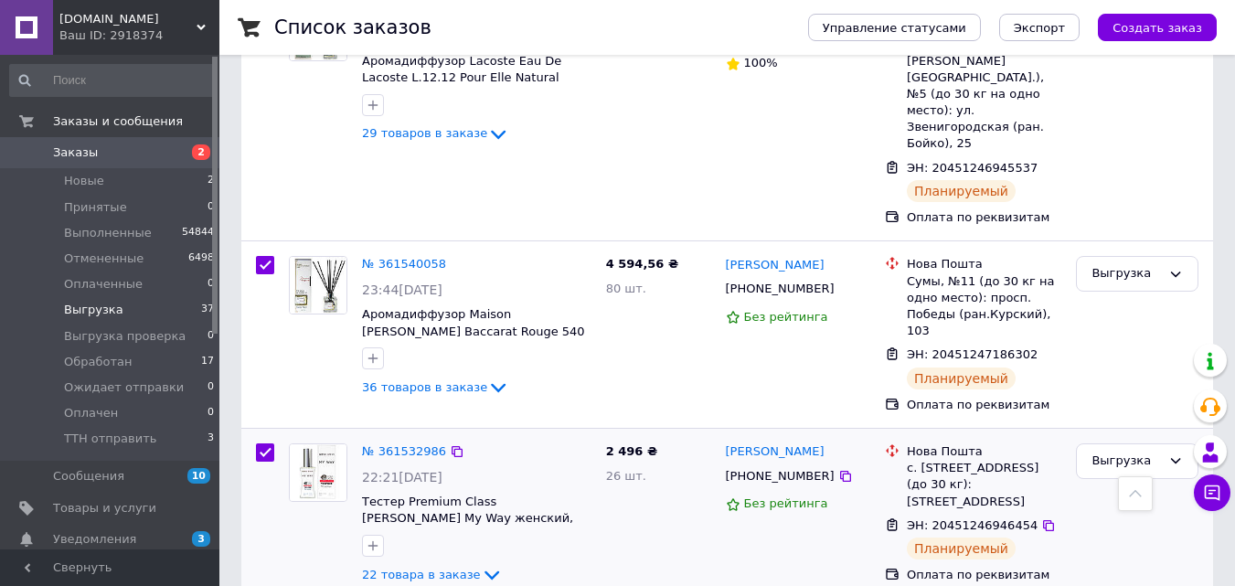
scroll to position [4204, 0]
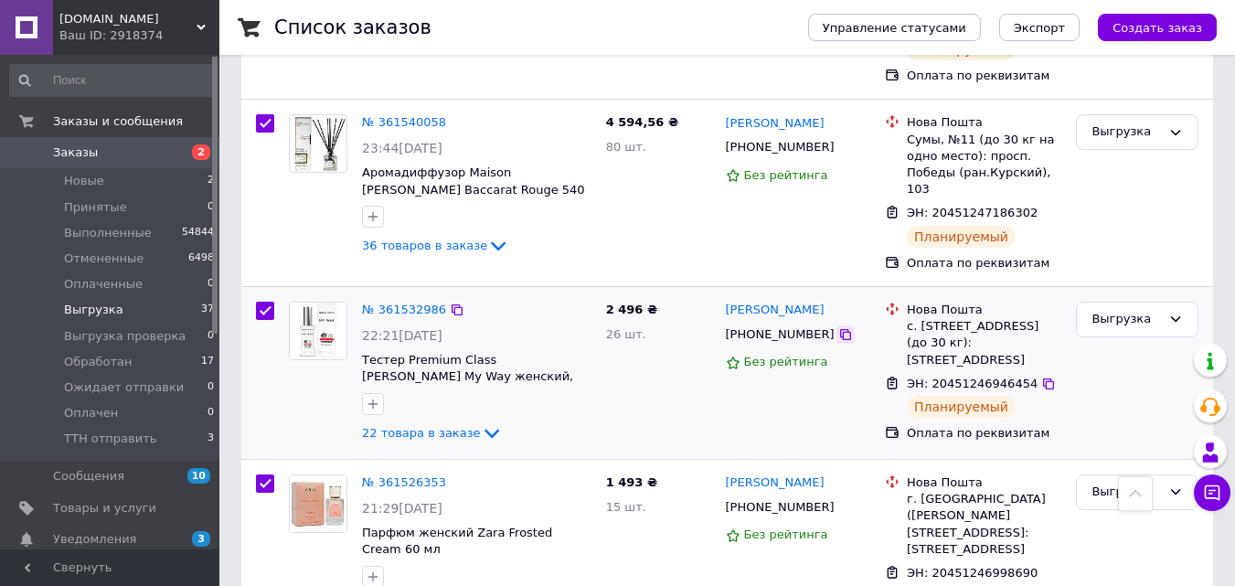
click at [838, 327] on icon at bounding box center [845, 334] width 15 height 15
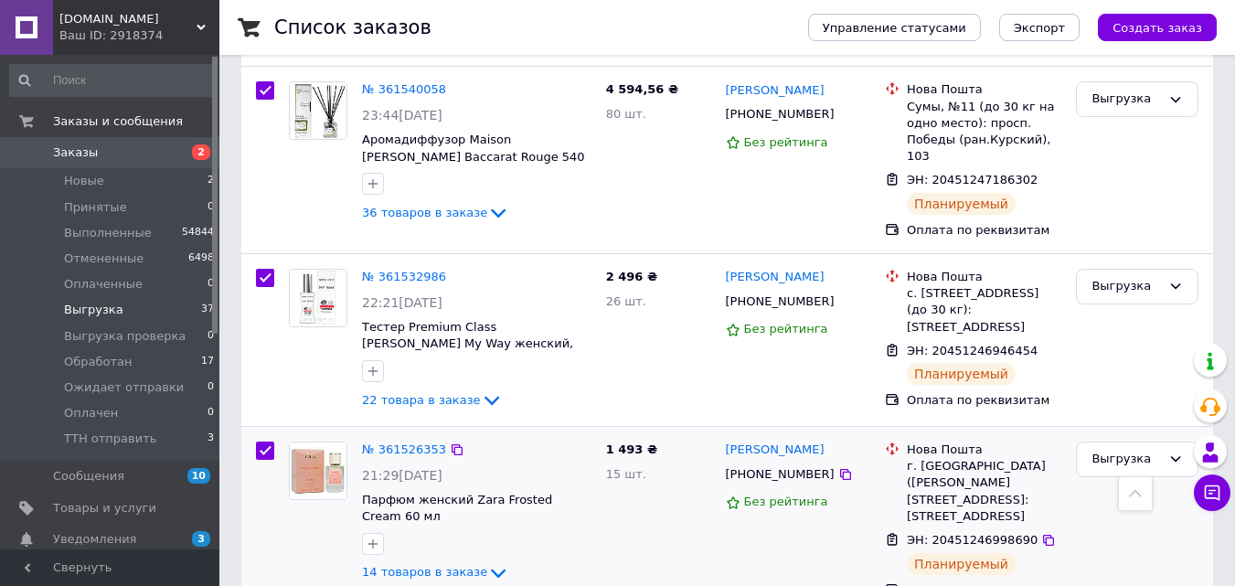
scroll to position [4265, 0]
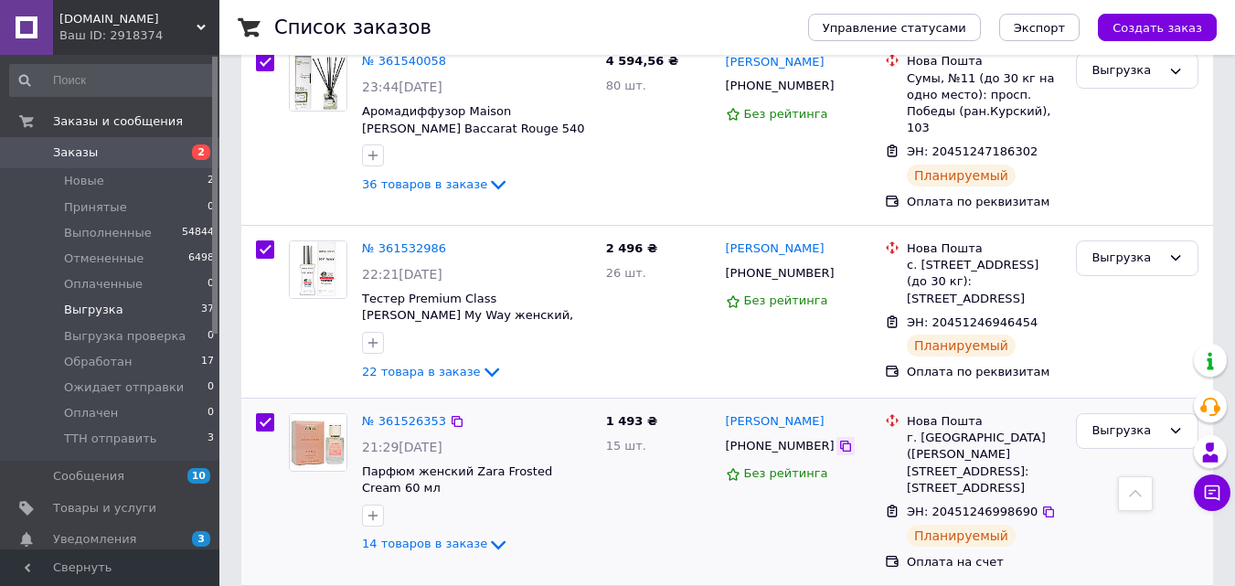
click at [838, 439] on icon at bounding box center [845, 446] width 15 height 15
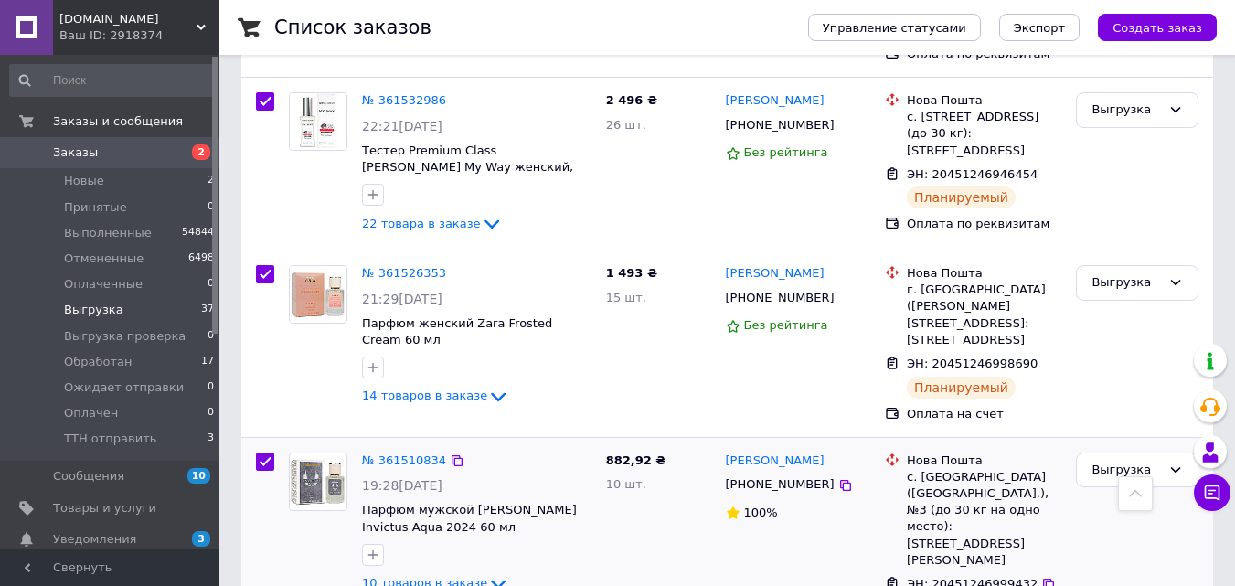
scroll to position [4448, 0]
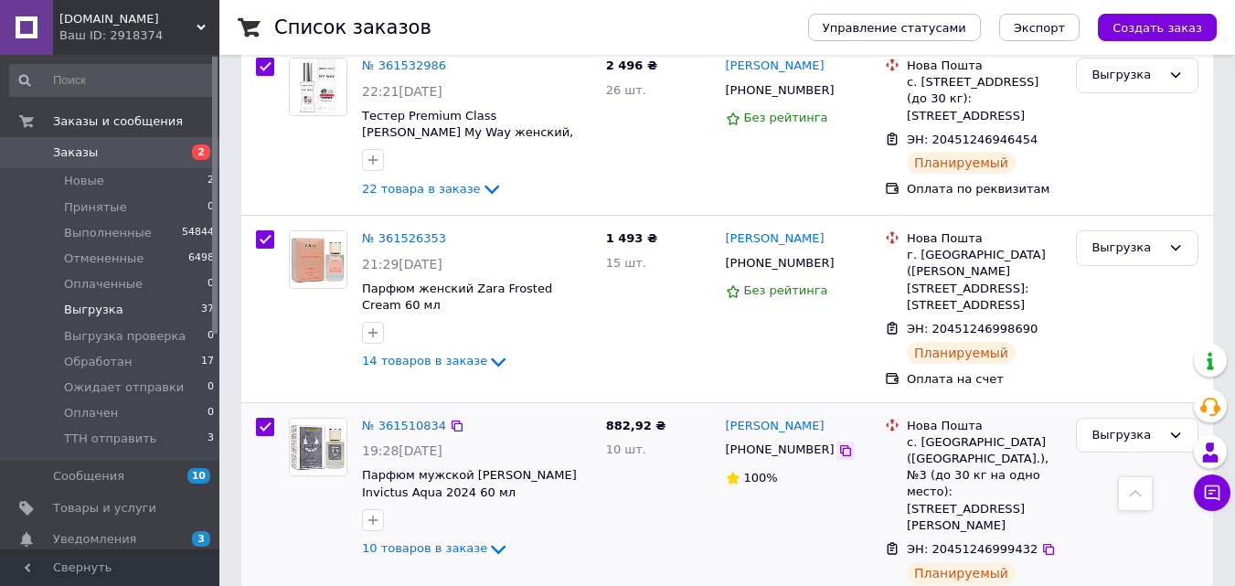
click at [838, 443] on icon at bounding box center [845, 450] width 15 height 15
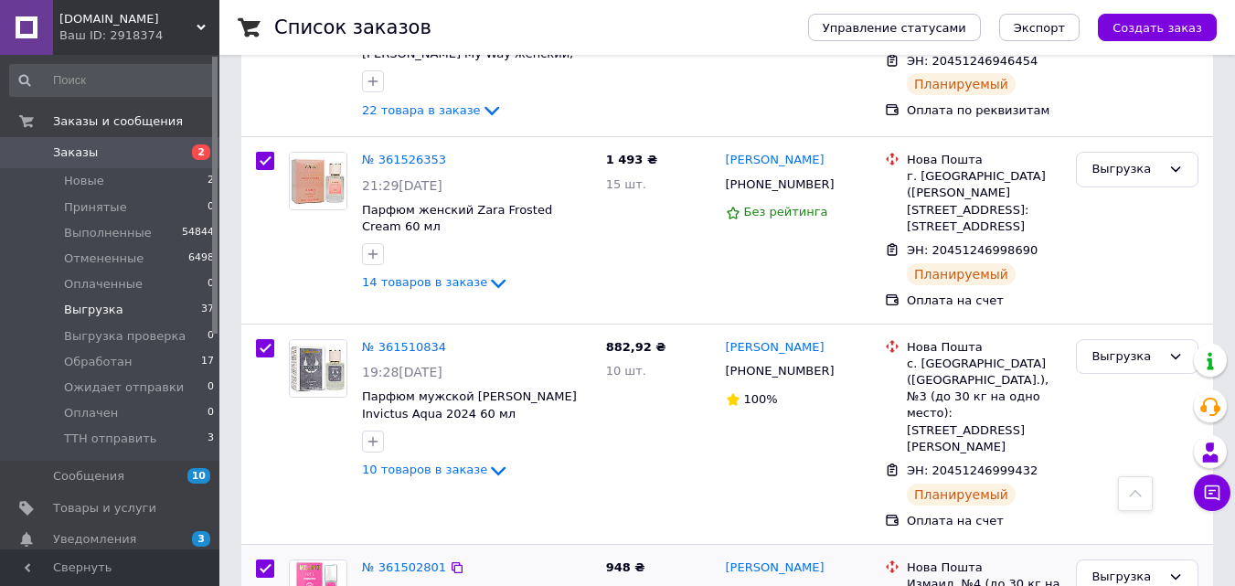
scroll to position [4691, 0]
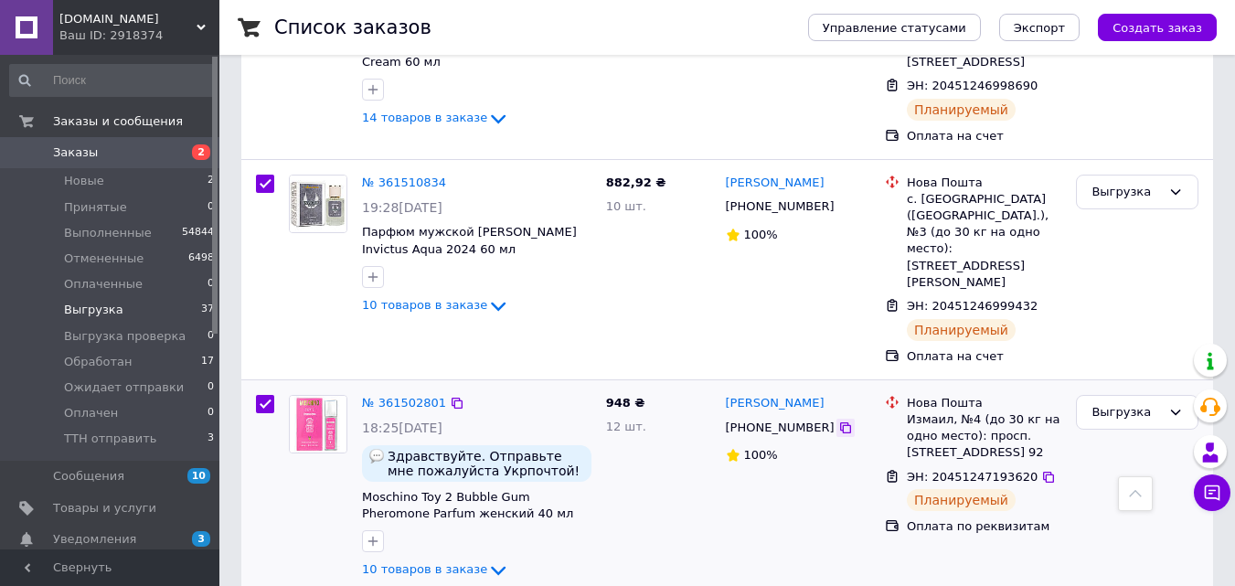
click at [838, 420] on icon at bounding box center [845, 427] width 15 height 15
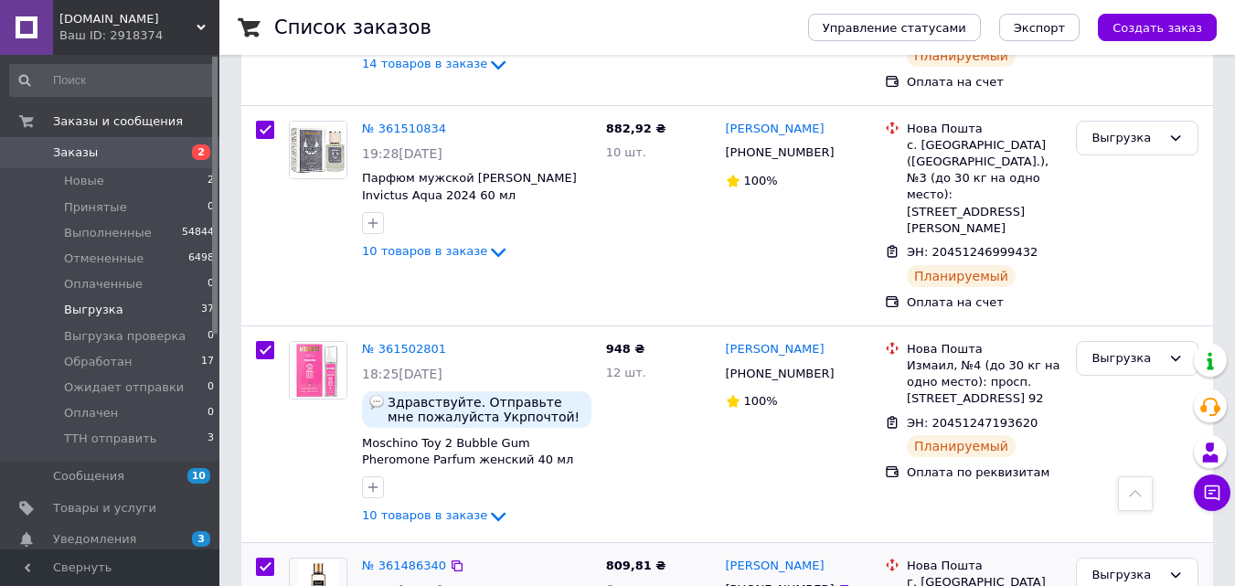
scroll to position [4874, 0]
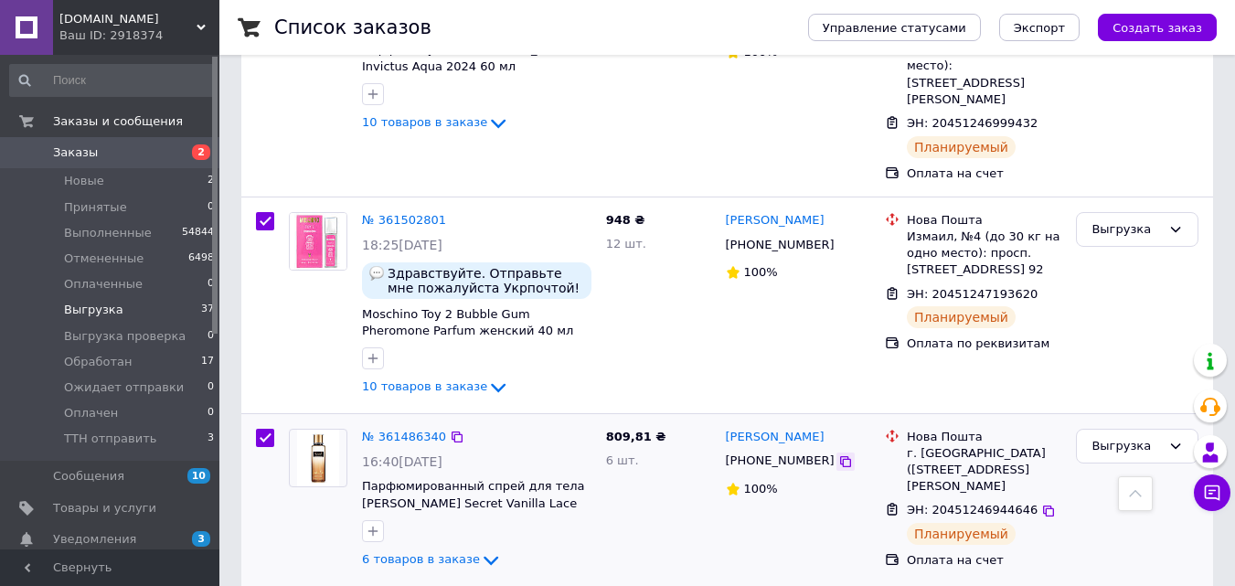
click at [838, 454] on icon at bounding box center [845, 461] width 15 height 15
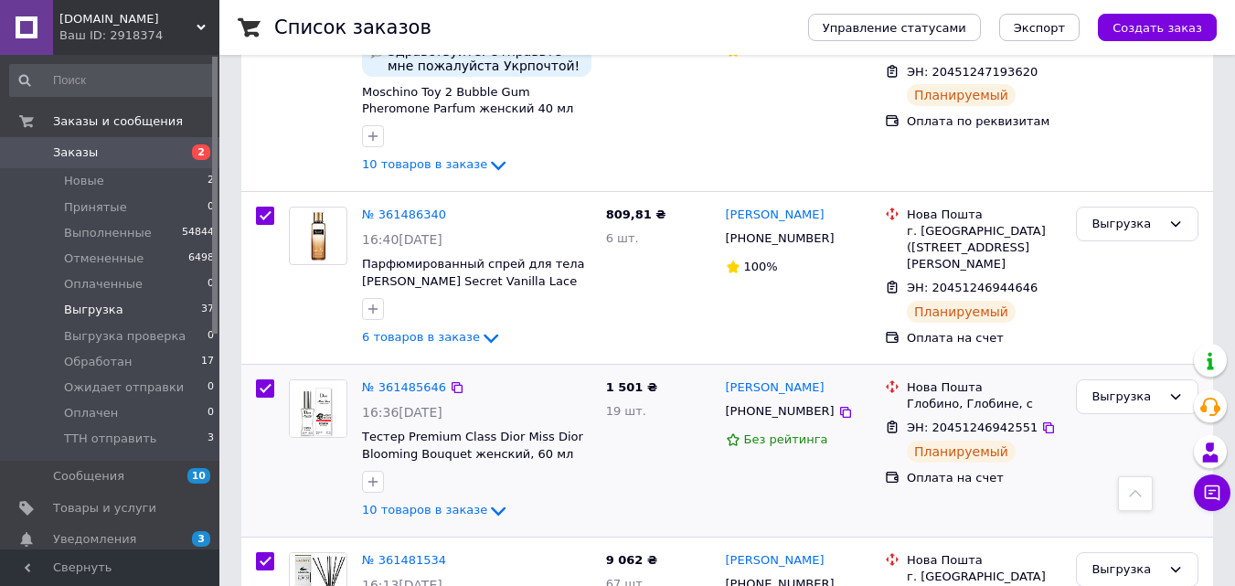
scroll to position [5118, 0]
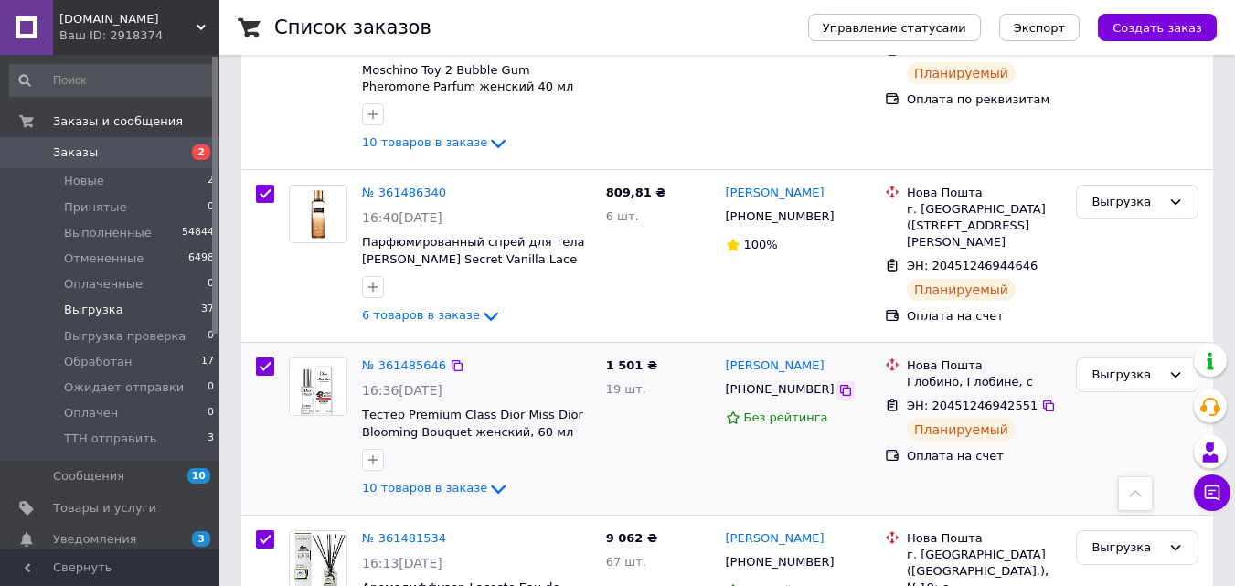
click at [838, 383] on icon at bounding box center [845, 390] width 15 height 15
click at [838, 556] on icon at bounding box center [845, 563] width 15 height 15
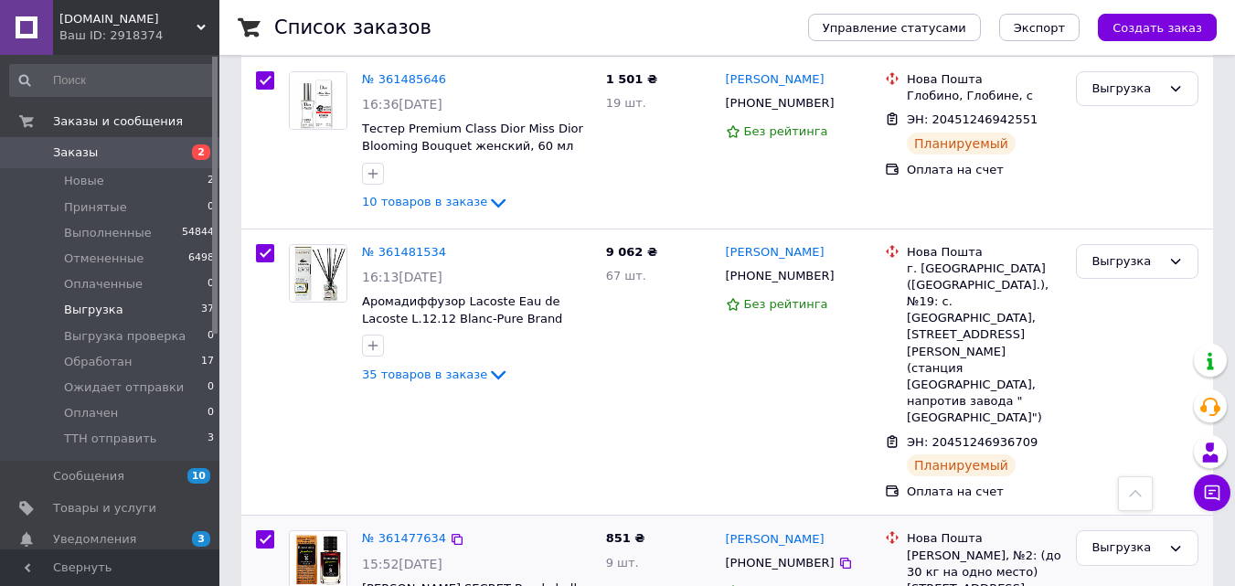
scroll to position [5422, 0]
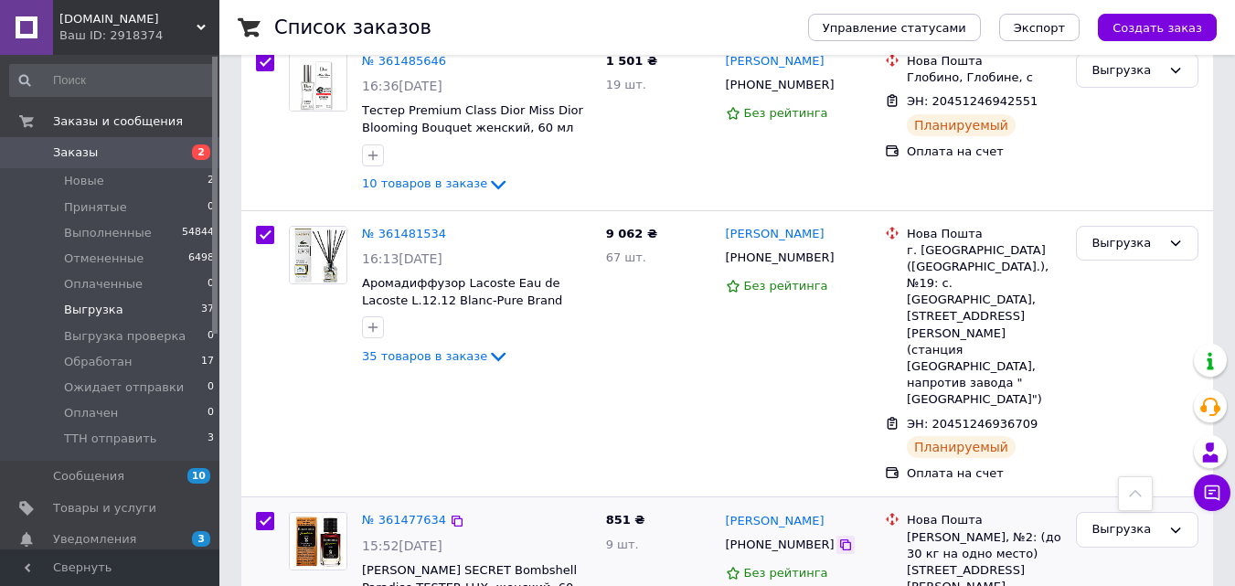
click at [838, 537] on icon at bounding box center [845, 544] width 15 height 15
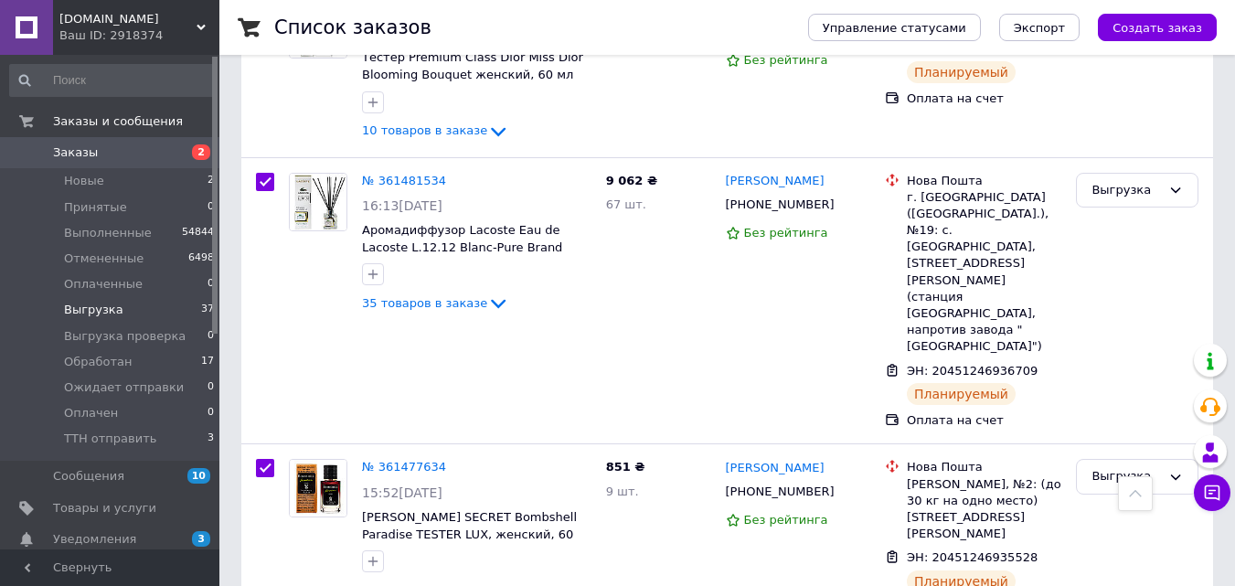
scroll to position [5605, 0]
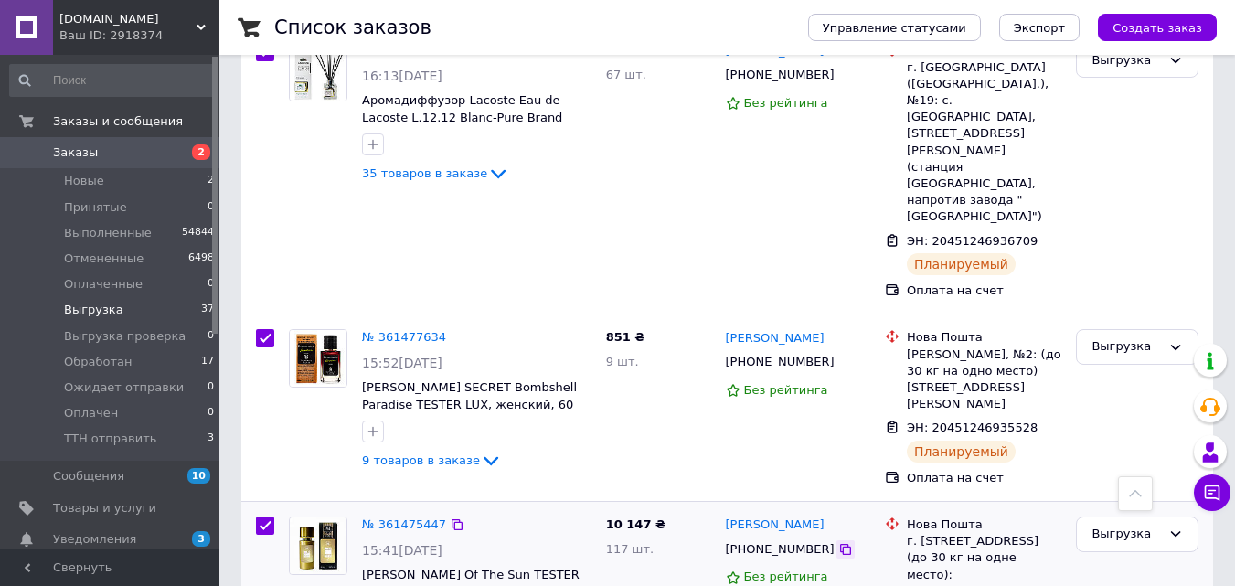
click at [838, 542] on icon at bounding box center [845, 549] width 15 height 15
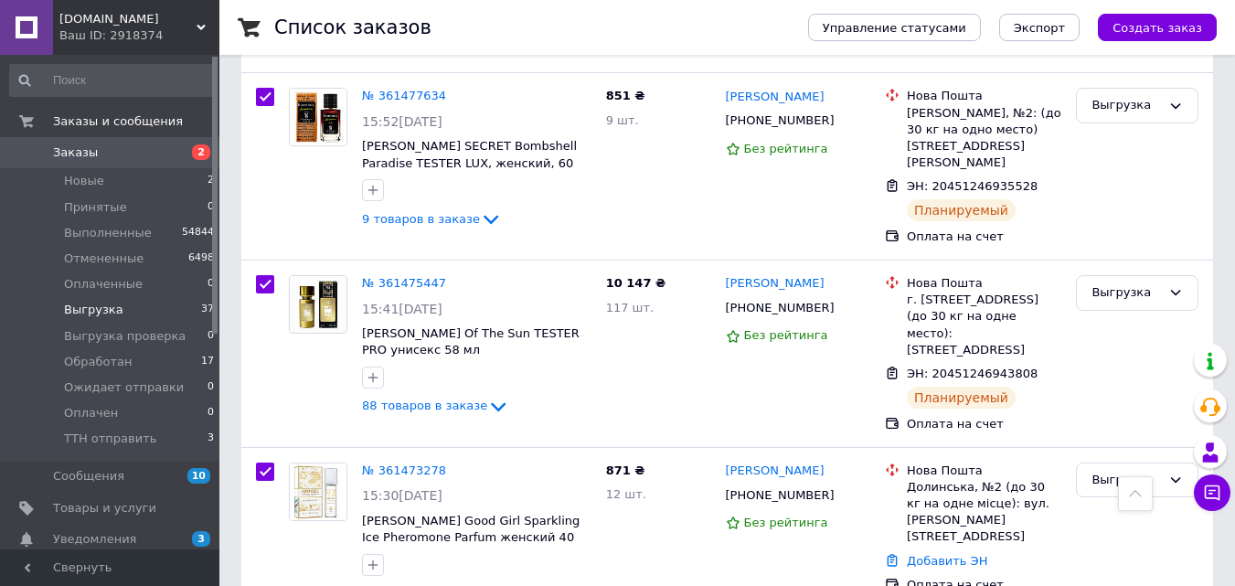
scroll to position [5849, 0]
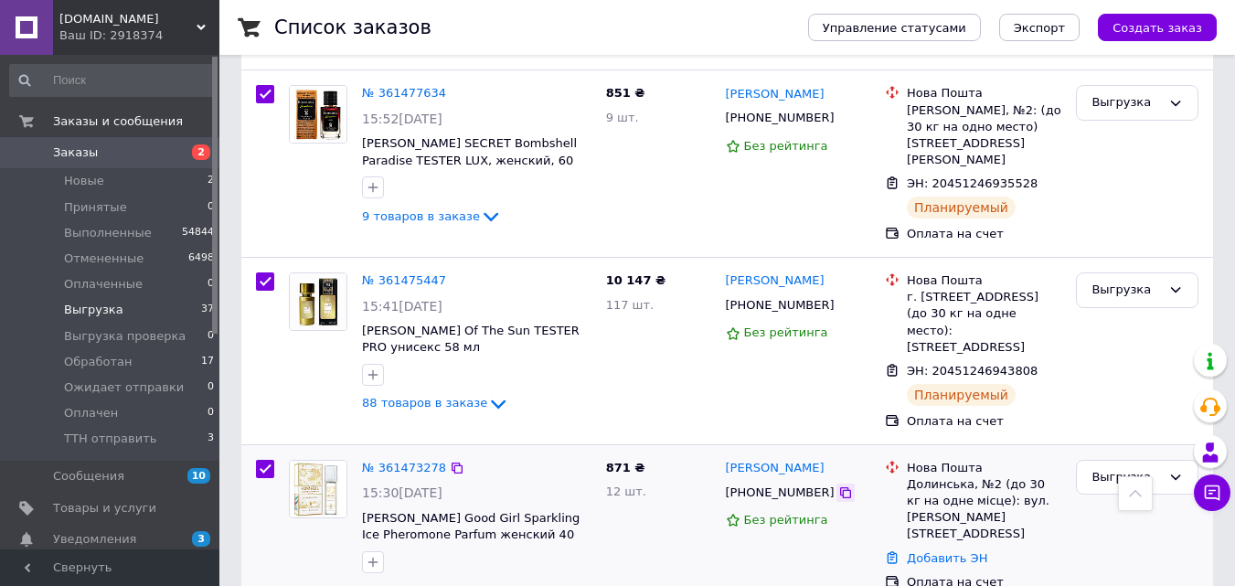
click at [836, 483] on div at bounding box center [845, 492] width 18 height 18
click at [838, 485] on icon at bounding box center [845, 492] width 15 height 15
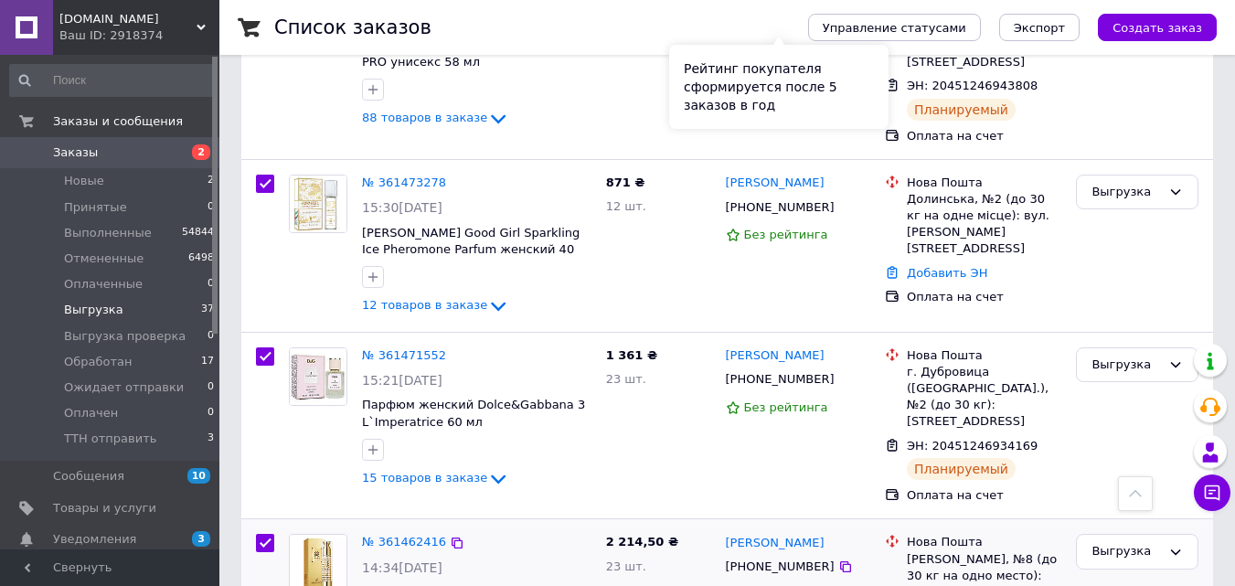
scroll to position [6153, 0]
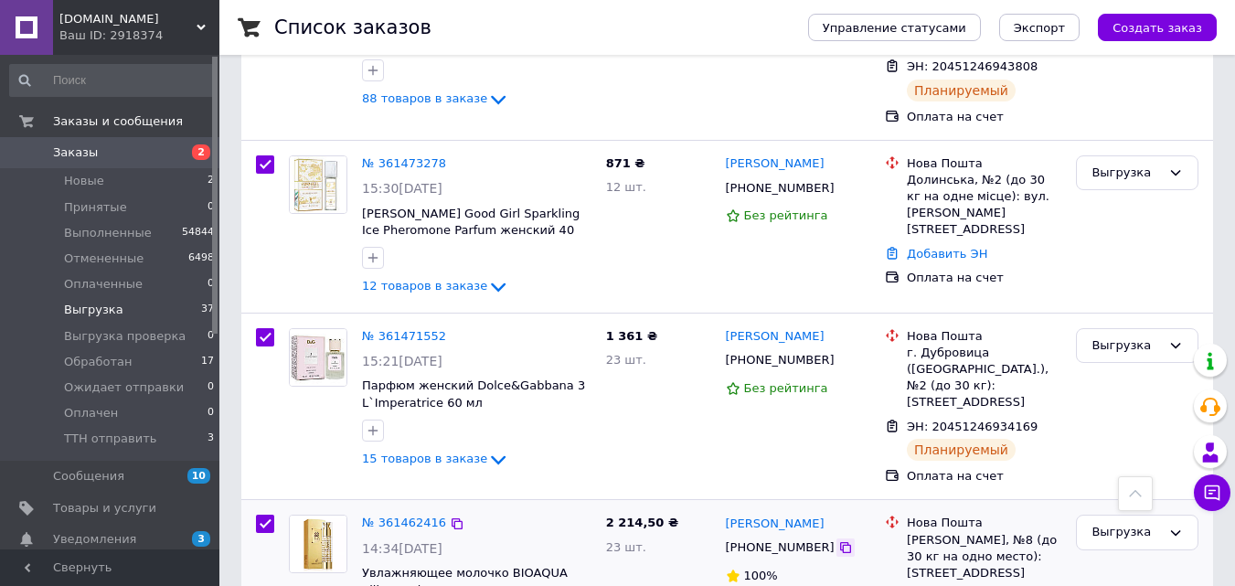
click at [838, 540] on icon at bounding box center [845, 547] width 15 height 15
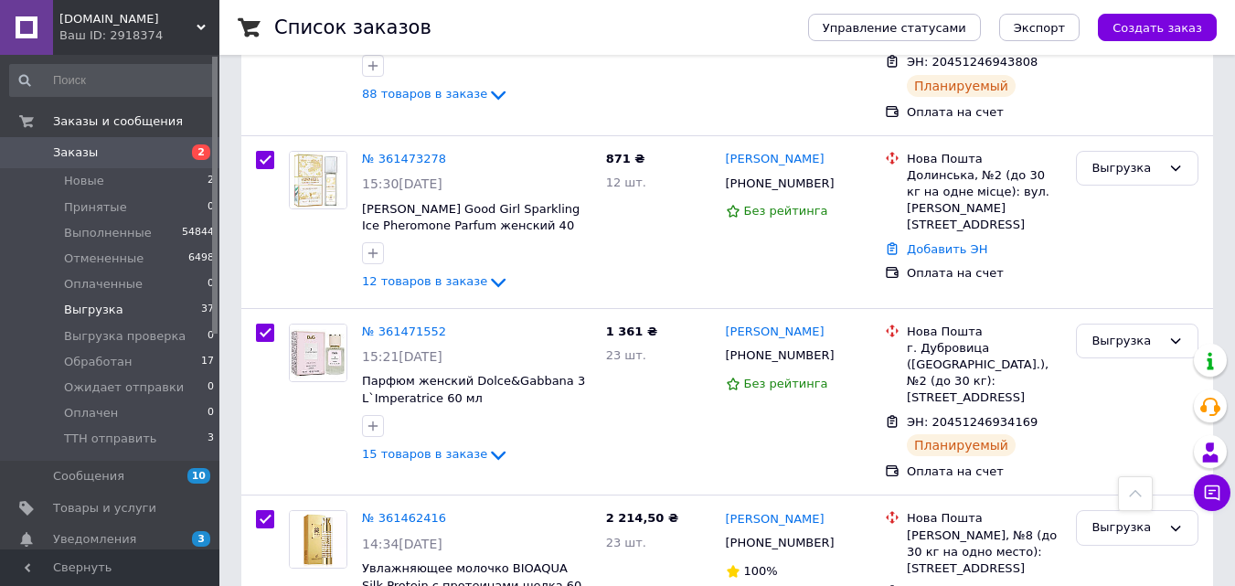
scroll to position [6519, 0]
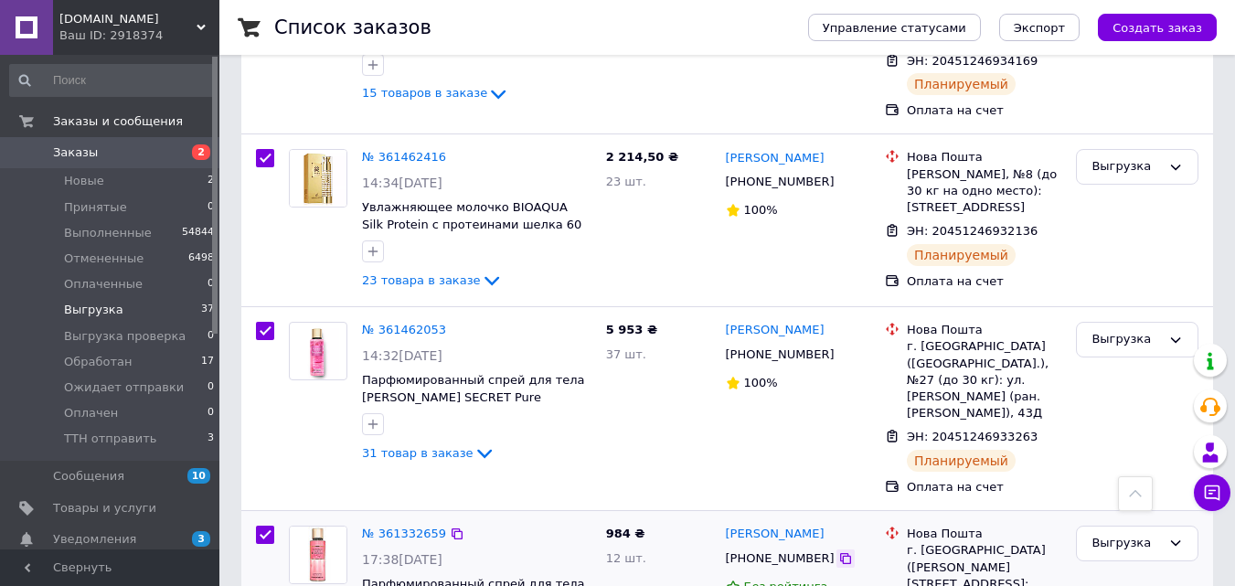
click at [838, 551] on icon at bounding box center [845, 558] width 15 height 15
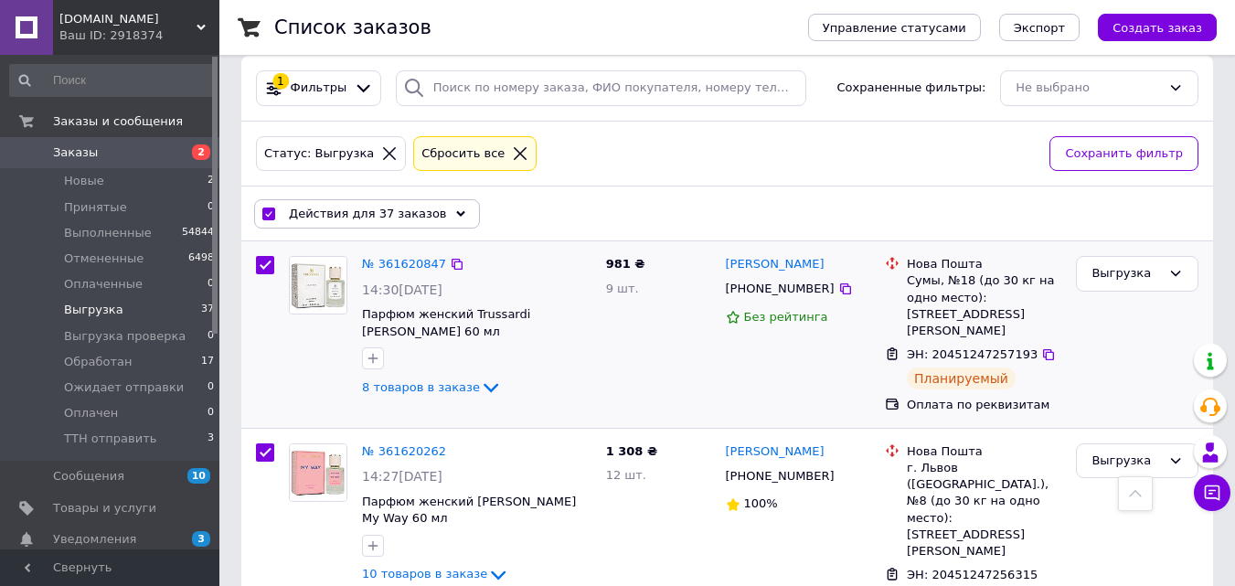
scroll to position [0, 0]
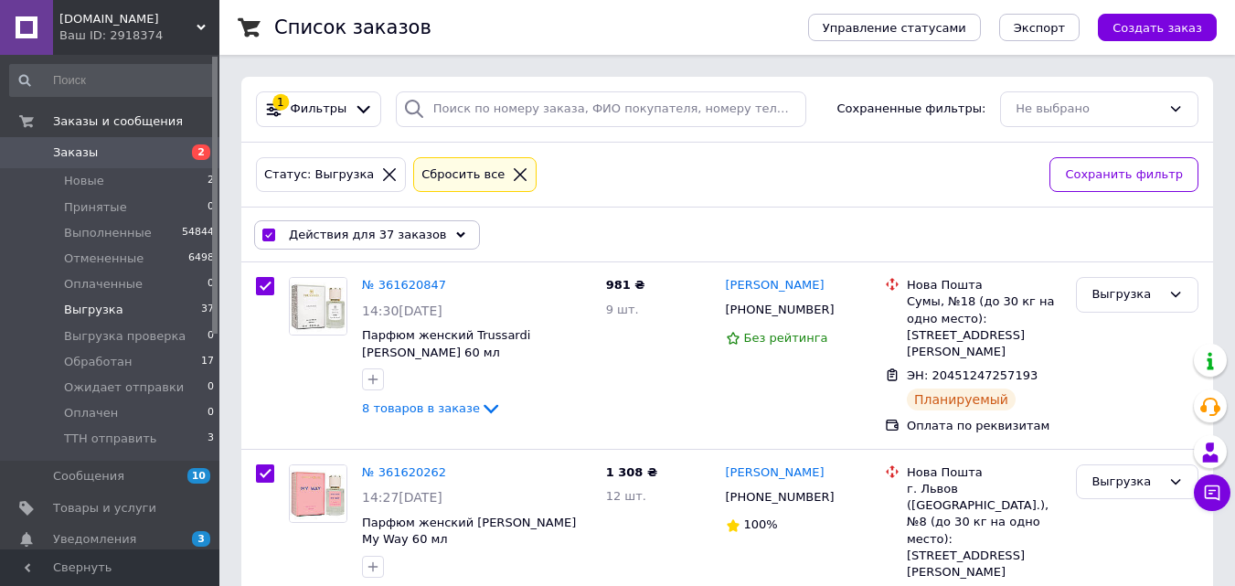
click at [409, 233] on span "Действия для 37 заказов" at bounding box center [368, 235] width 158 height 16
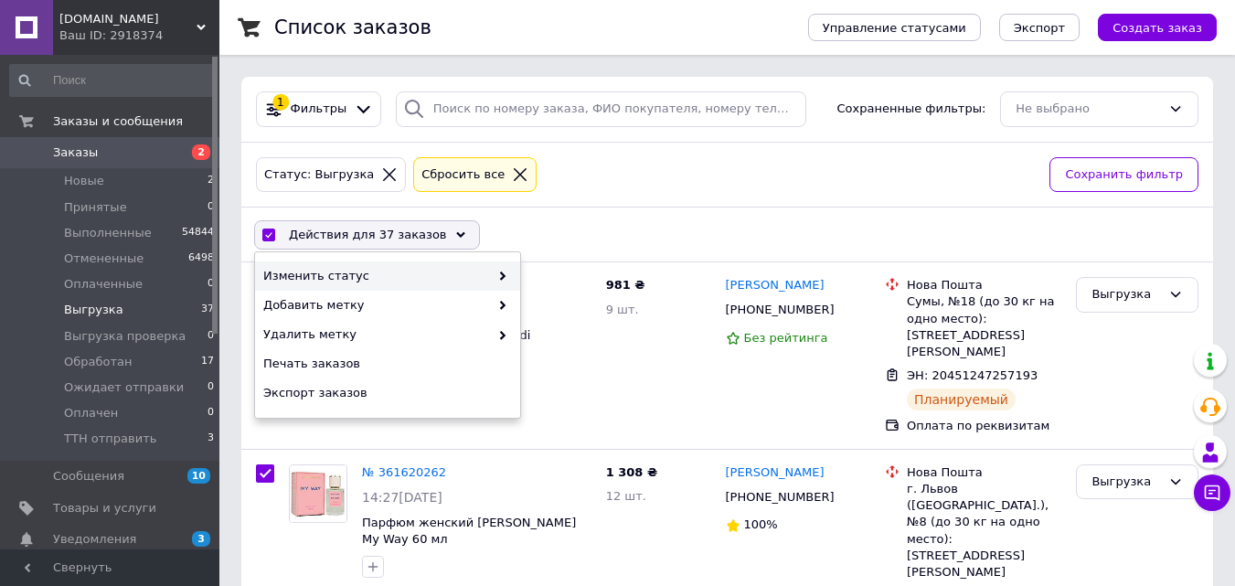
click at [505, 277] on icon at bounding box center [502, 275] width 9 height 9
click at [503, 275] on use at bounding box center [502, 275] width 5 height 9
click at [505, 270] on span at bounding box center [498, 276] width 18 height 16
click at [500, 269] on span at bounding box center [498, 276] width 18 height 16
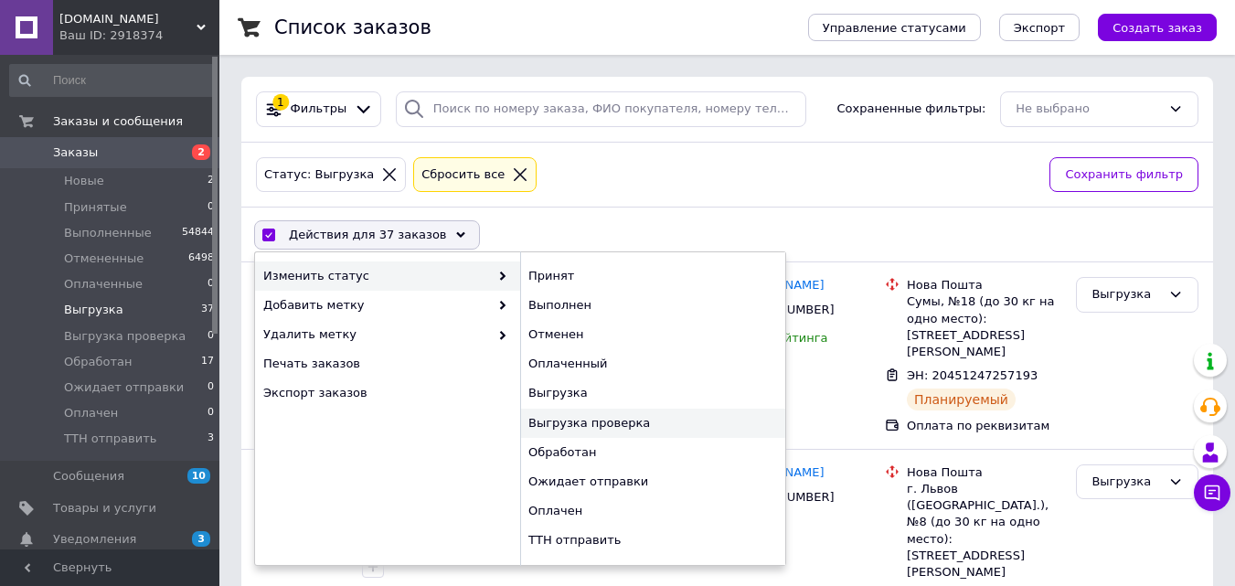
click at [581, 423] on div "Выгрузка проверка" at bounding box center [652, 423] width 265 height 29
checkbox input "false"
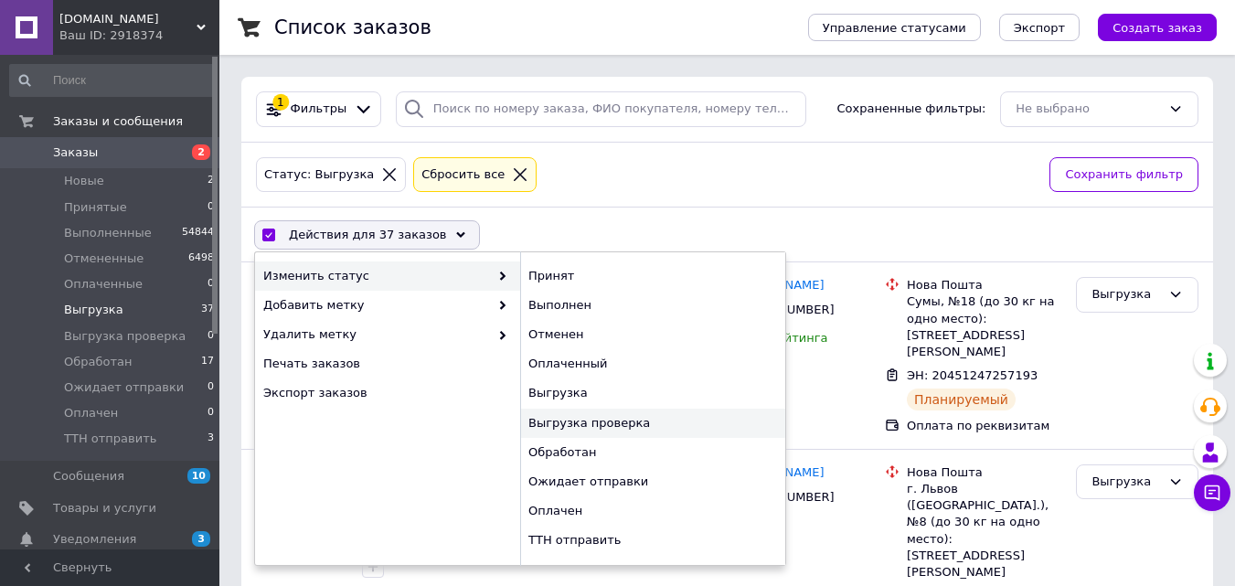
checkbox input "false"
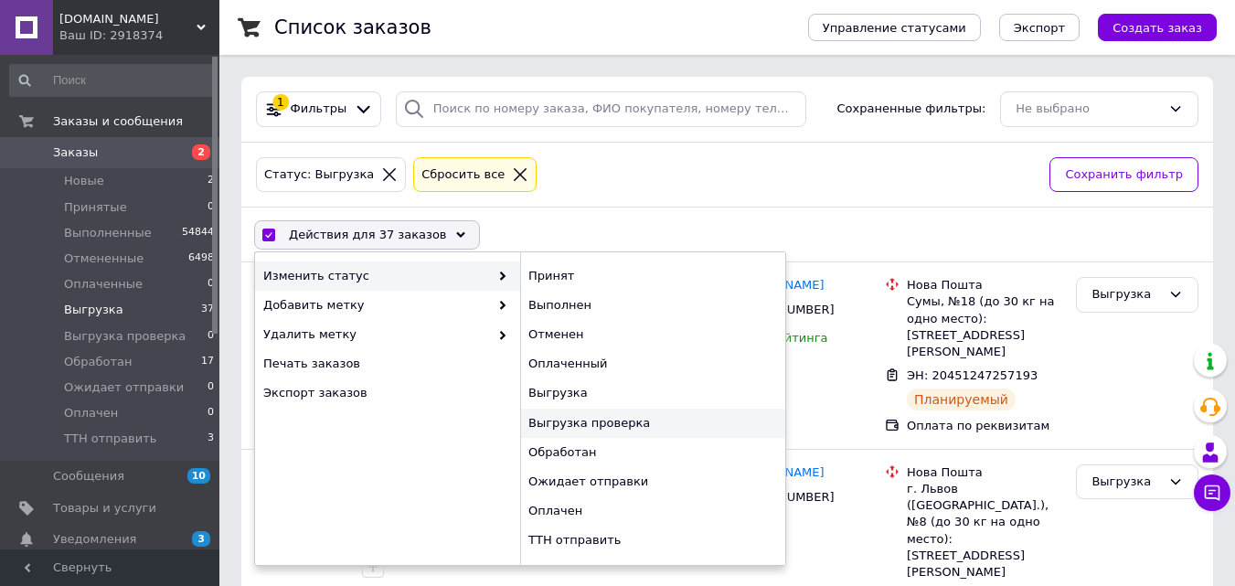
checkbox input "false"
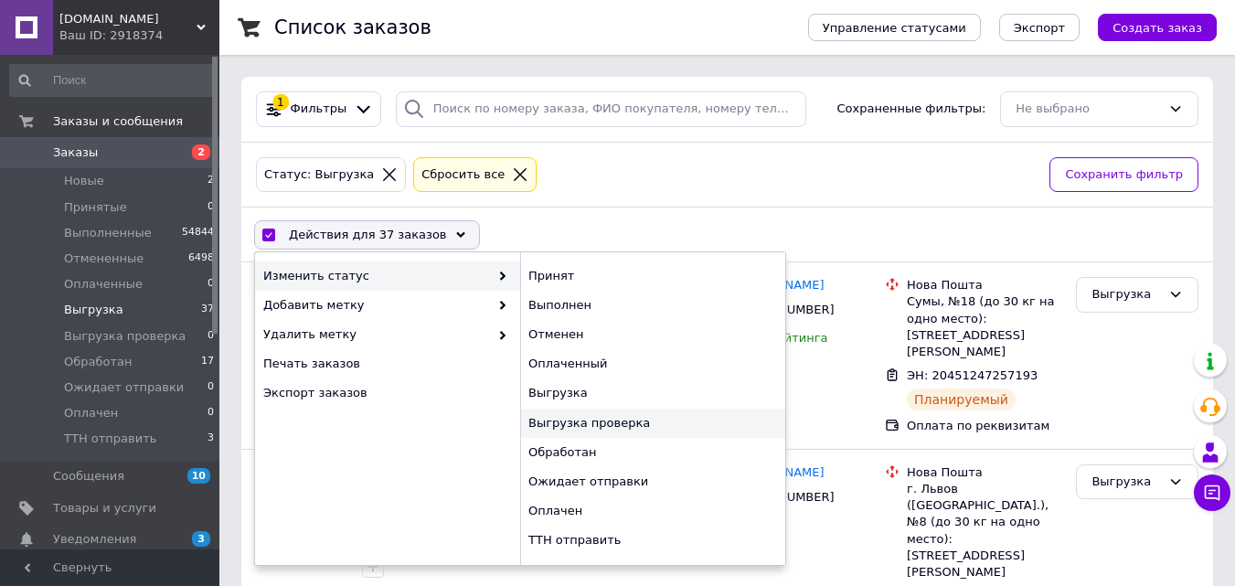
checkbox input "false"
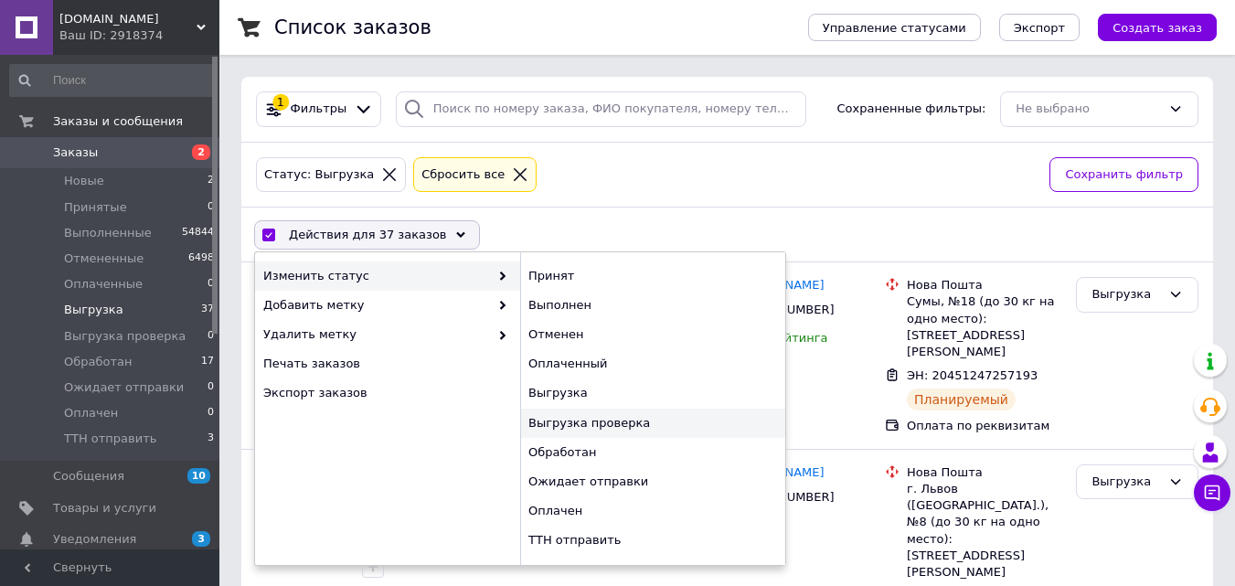
checkbox input "false"
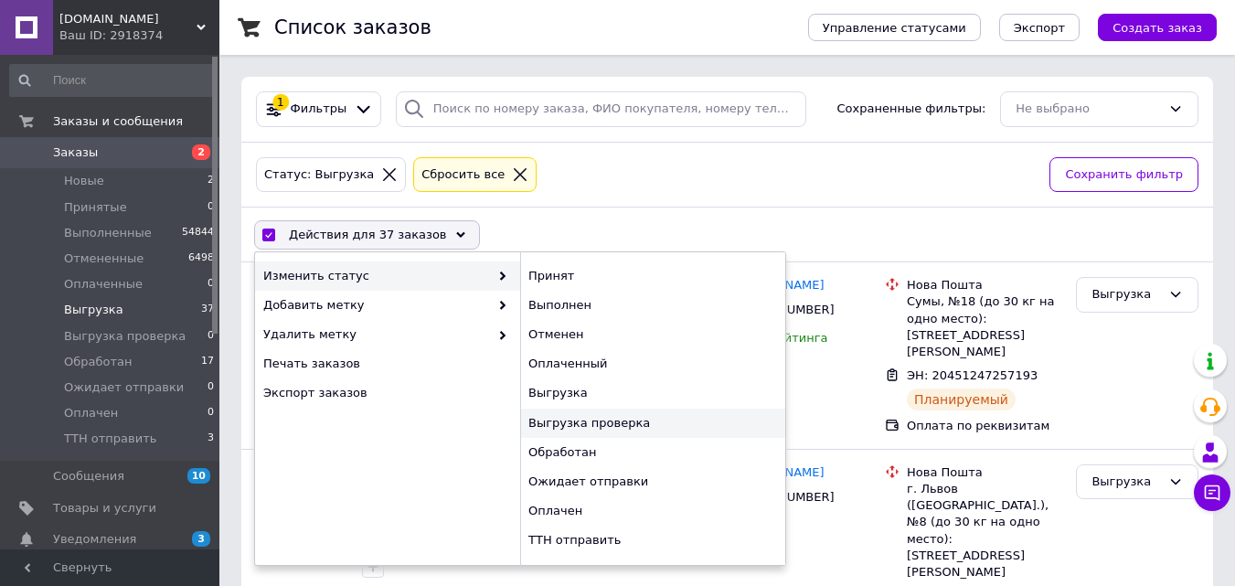
checkbox input "false"
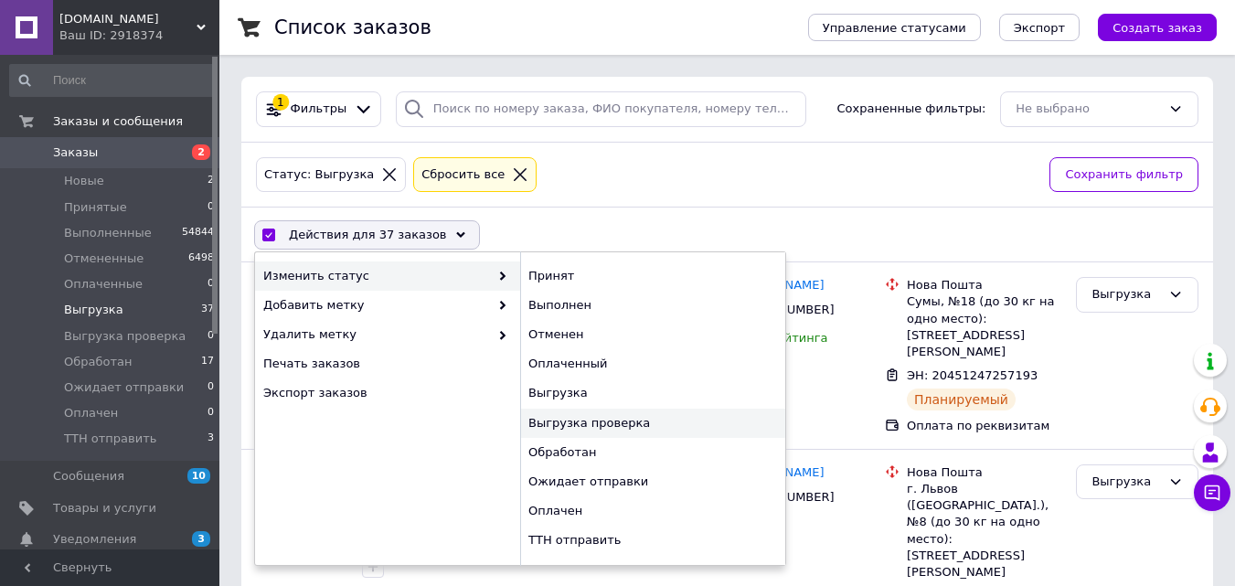
checkbox input "false"
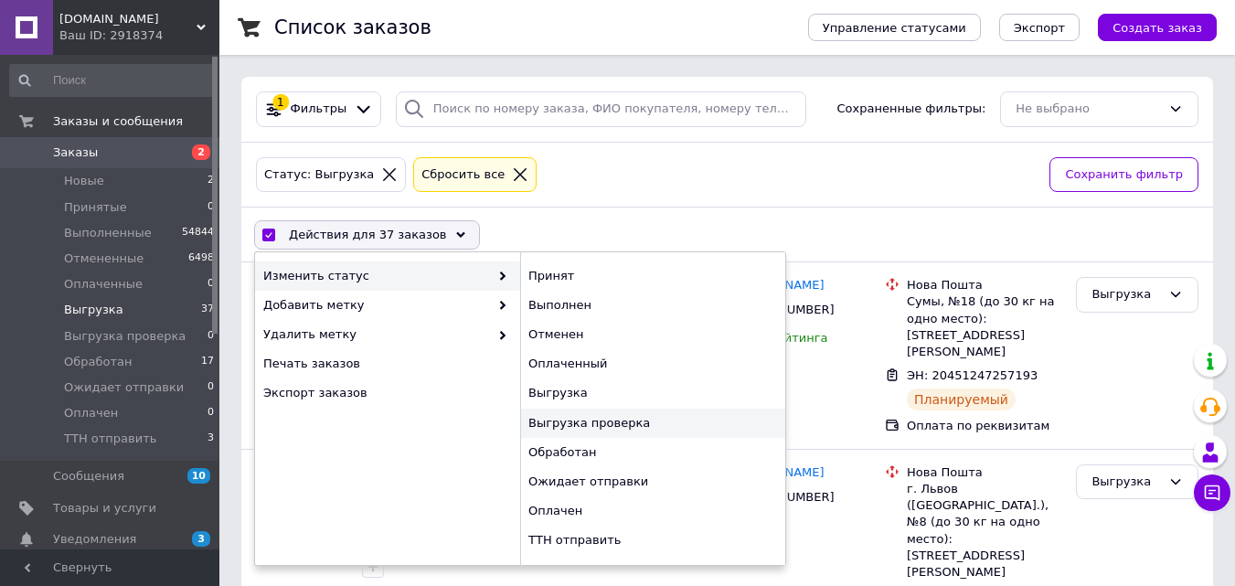
checkbox input "false"
